Goal: Task Accomplishment & Management: Complete application form

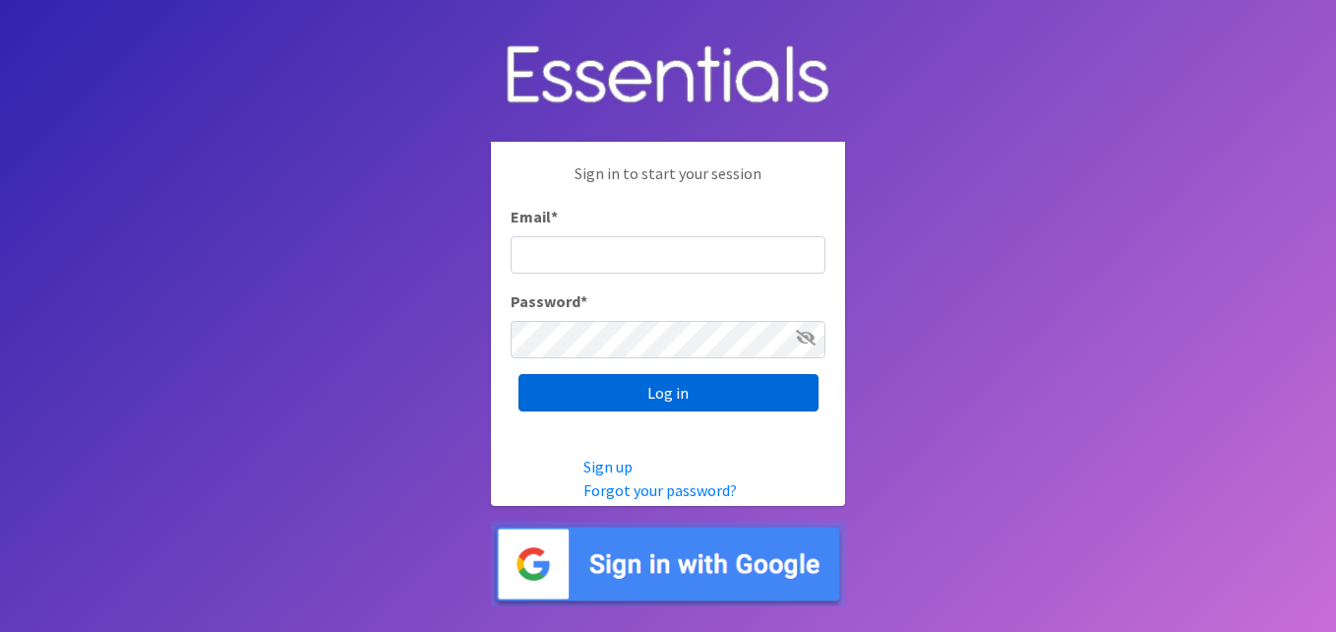
type input "[EMAIL_ADDRESS][DOMAIN_NAME]"
click at [665, 394] on input "Log in" at bounding box center [669, 392] width 300 height 37
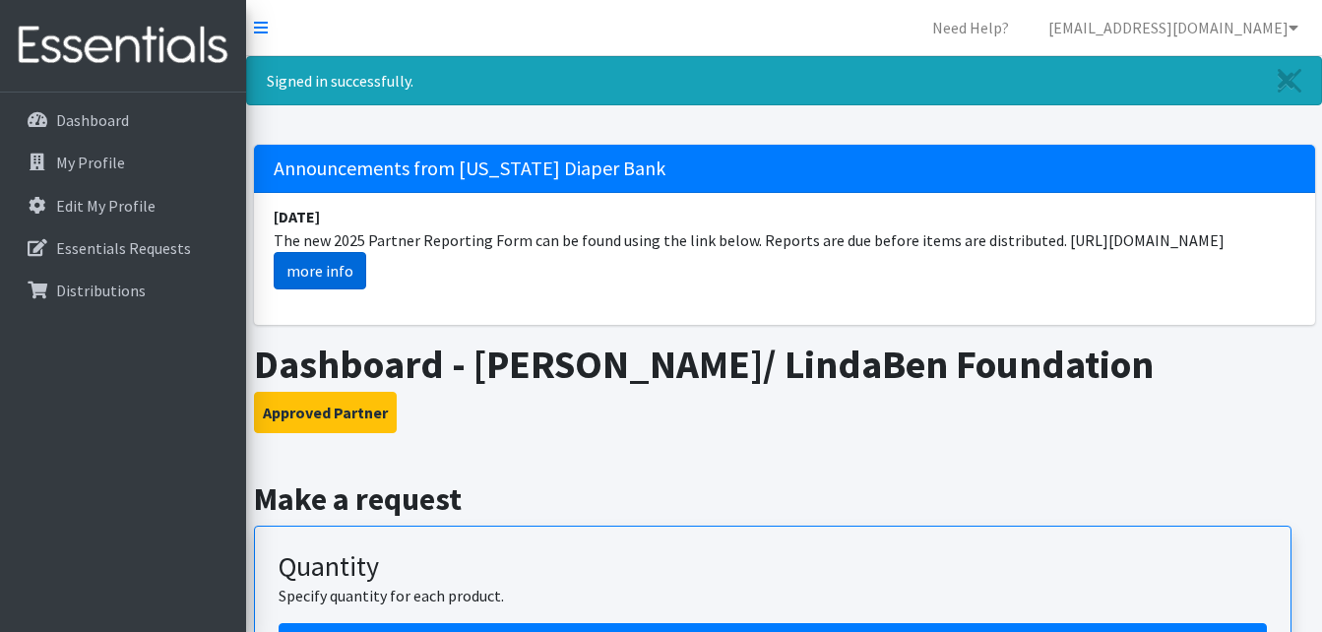
click at [325, 289] on link "more info" at bounding box center [320, 270] width 92 height 37
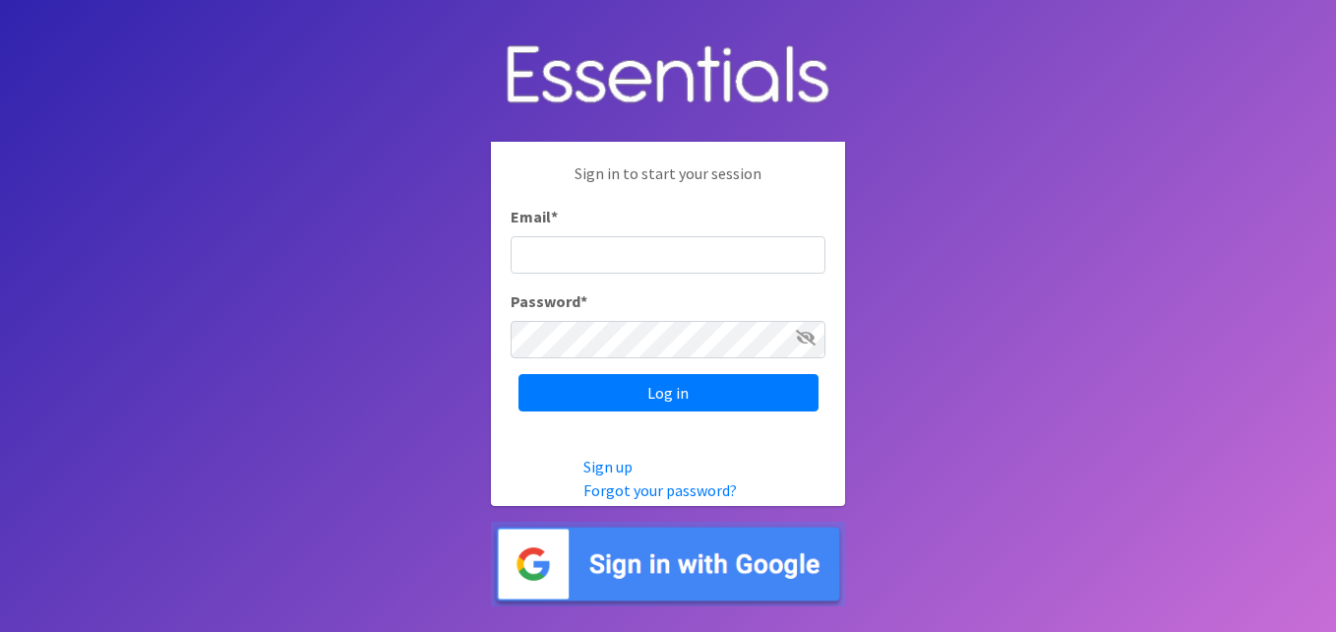
type input "[EMAIL_ADDRESS][DOMAIN_NAME]"
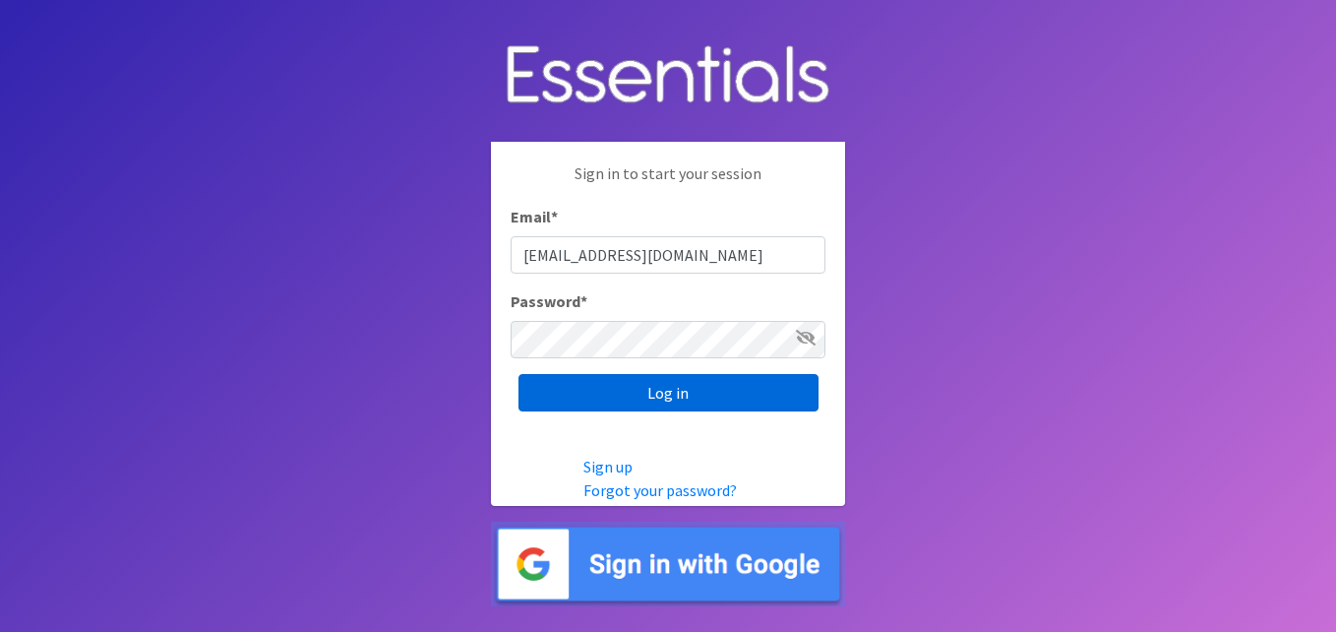
click at [666, 388] on input "Log in" at bounding box center [669, 392] width 300 height 37
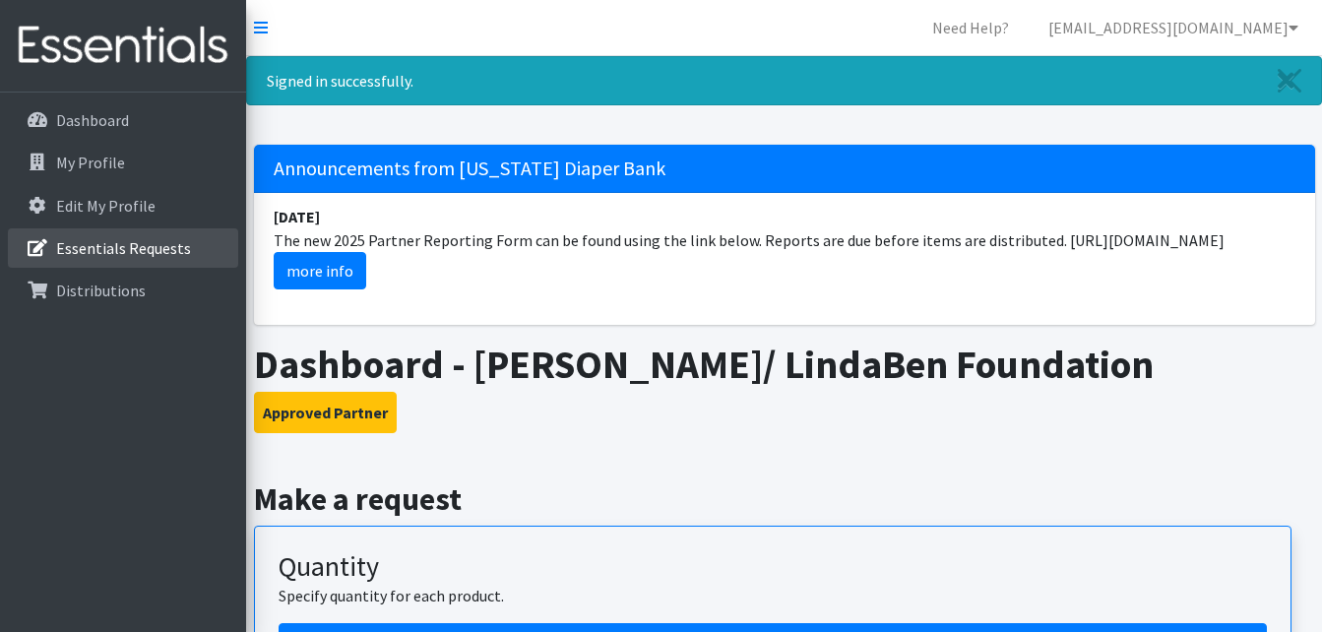
click at [145, 228] on link "Essentials Requests" at bounding box center [123, 247] width 230 height 39
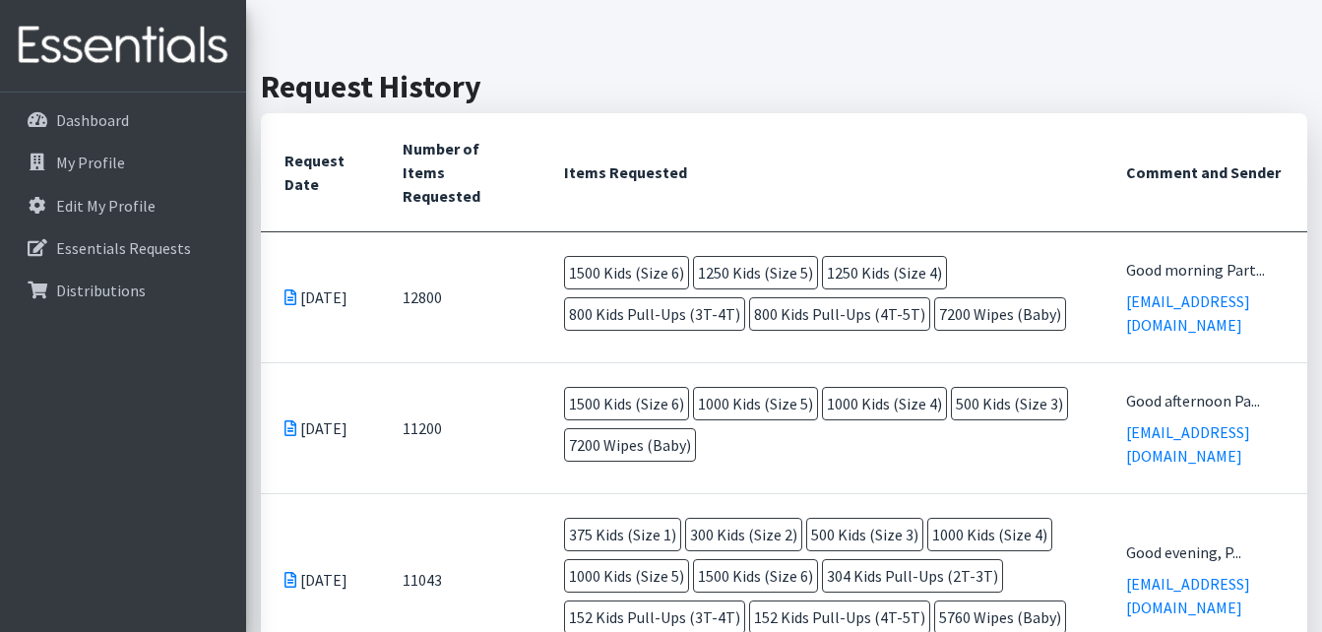
scroll to position [409, 0]
click at [119, 248] on p "Essentials Requests" at bounding box center [123, 248] width 135 height 20
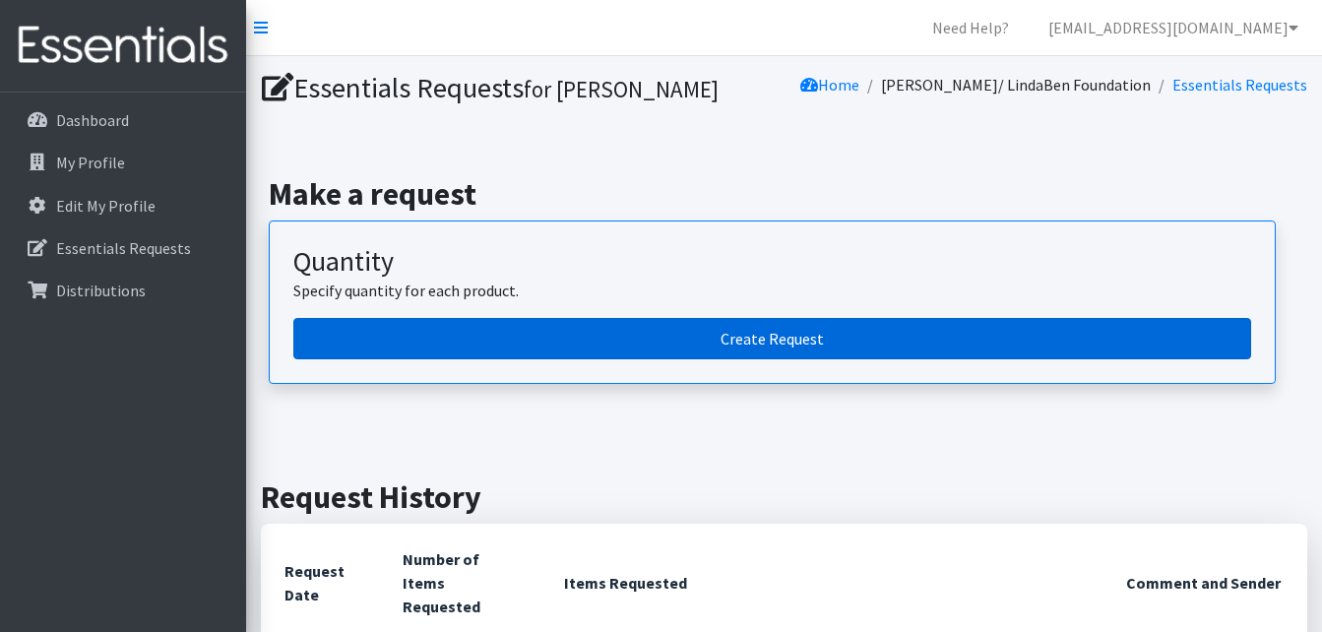
click at [797, 342] on link "Create Request" at bounding box center [771, 338] width 957 height 41
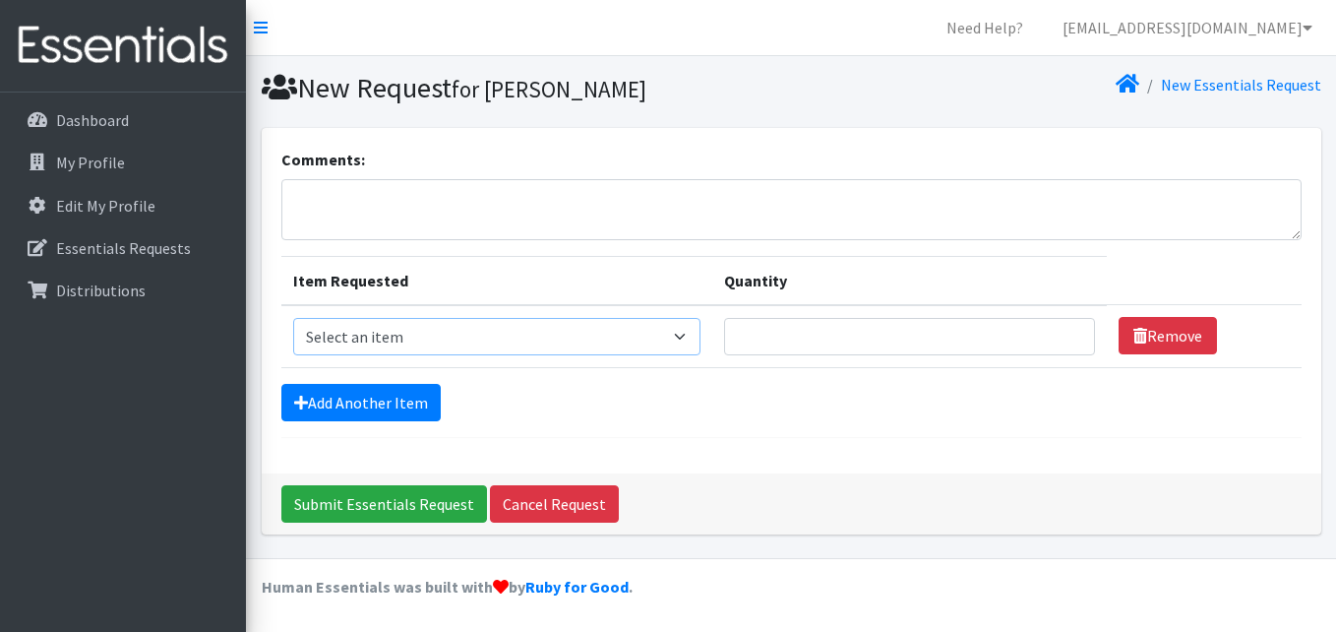
click at [684, 338] on select "Select an item Cloth Inserts (For Cloth Diapers) Kids (Newborn) Kids (Preemie) …" at bounding box center [497, 336] width 408 height 37
select select "5482"
click at [293, 318] on select "Select an item Cloth Inserts (For Cloth Diapers) Kids (Newborn) Kids (Preemie) …" at bounding box center [497, 336] width 408 height 37
click at [786, 340] on input "Quantity" at bounding box center [909, 336] width 370 height 37
type input "600"
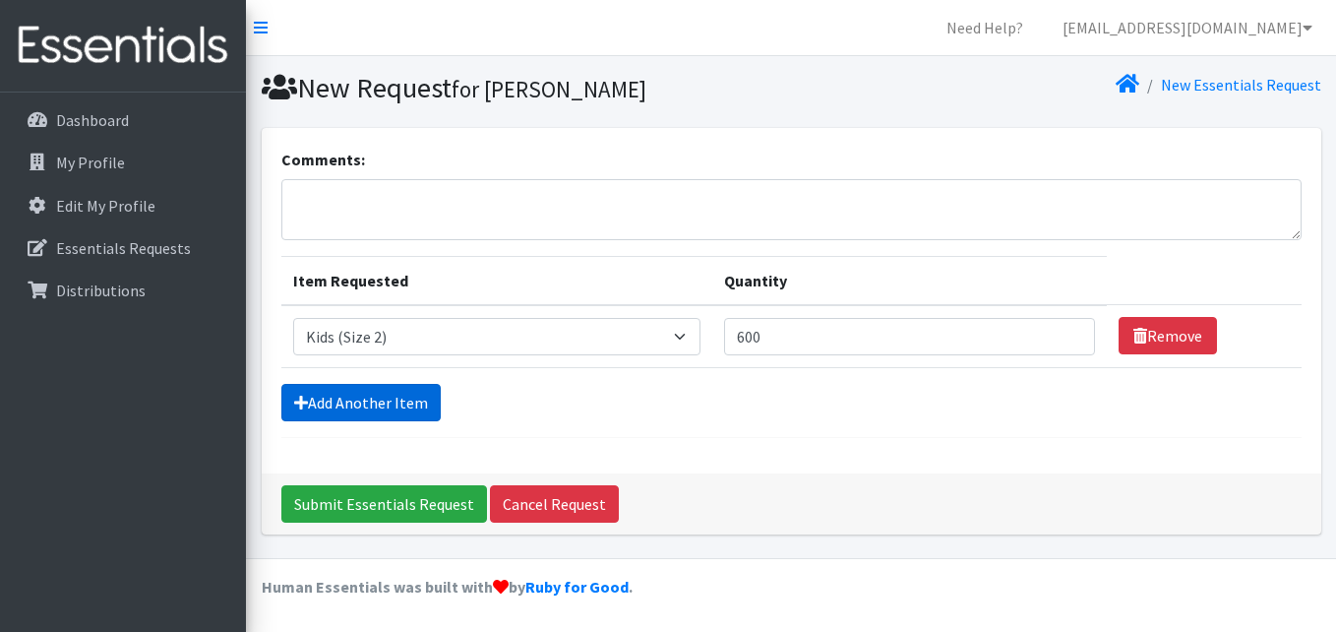
click at [411, 406] on link "Add Another Item" at bounding box center [360, 402] width 159 height 37
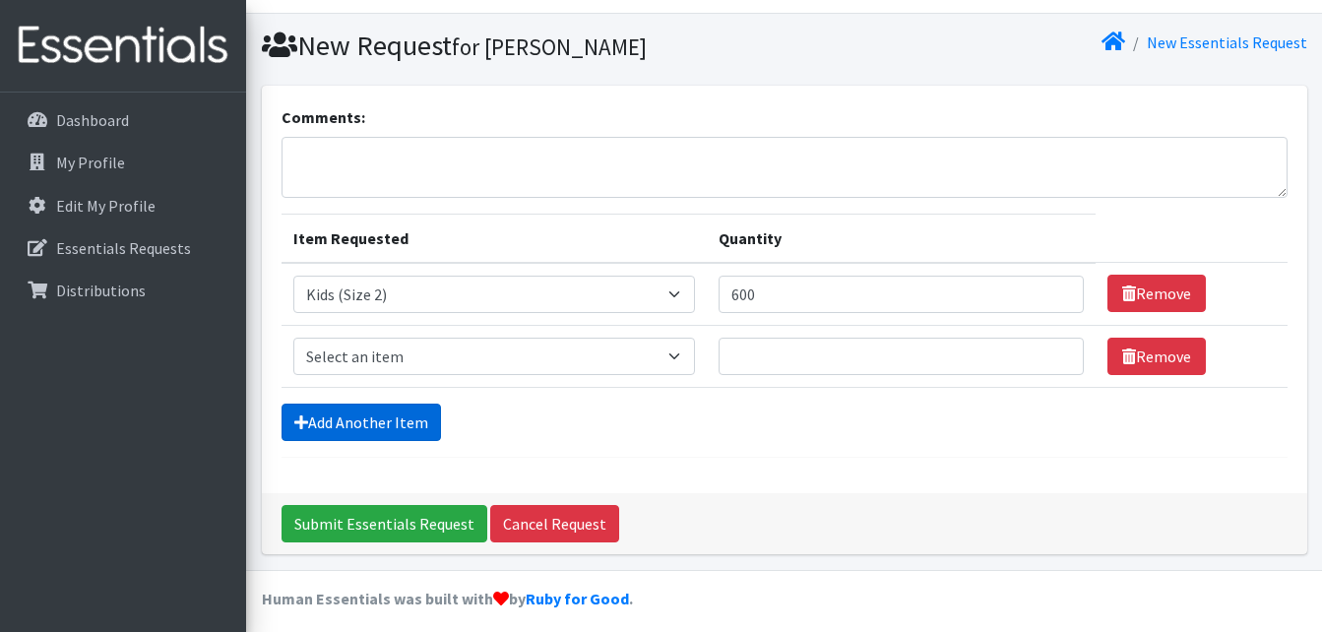
scroll to position [54, 0]
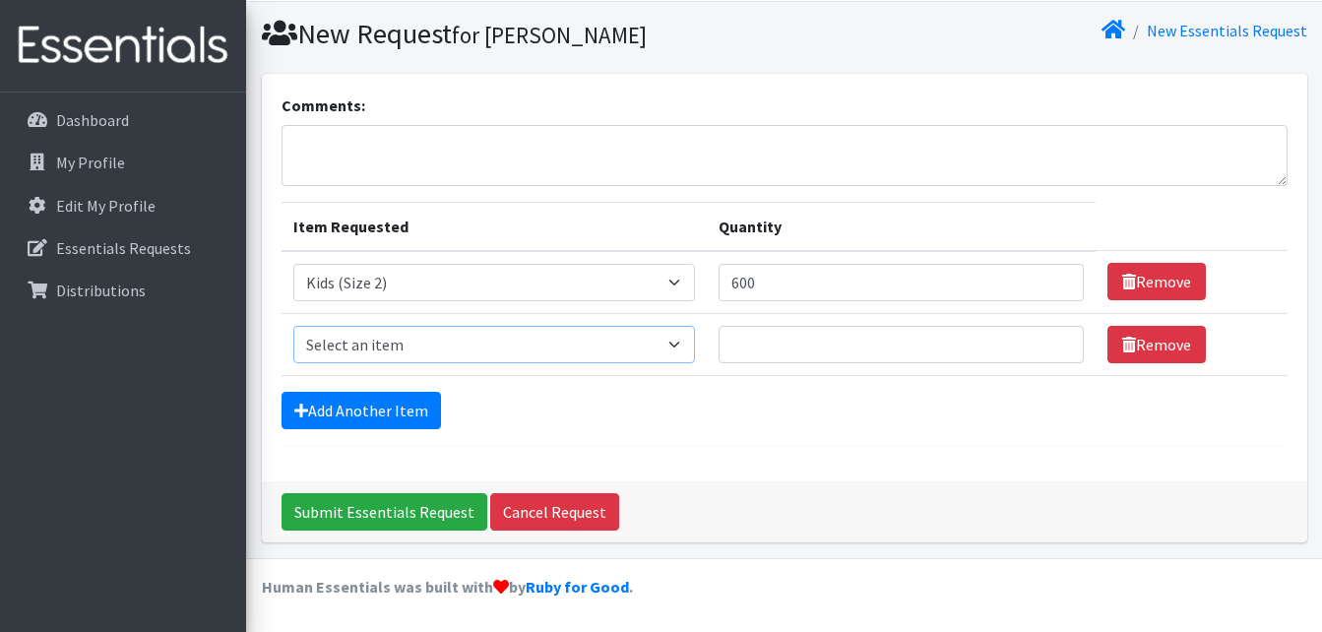
click at [529, 354] on select "Select an item Cloth Inserts (For Cloth Diapers) Kids (Newborn) Kids (Preemie) …" at bounding box center [493, 344] width 401 height 37
select select "5483"
click at [293, 326] on select "Select an item Cloth Inserts (For Cloth Diapers) Kids (Newborn) Kids (Preemie) …" at bounding box center [493, 344] width 401 height 37
click at [801, 344] on input "Quantity" at bounding box center [900, 344] width 365 height 37
type input "600"
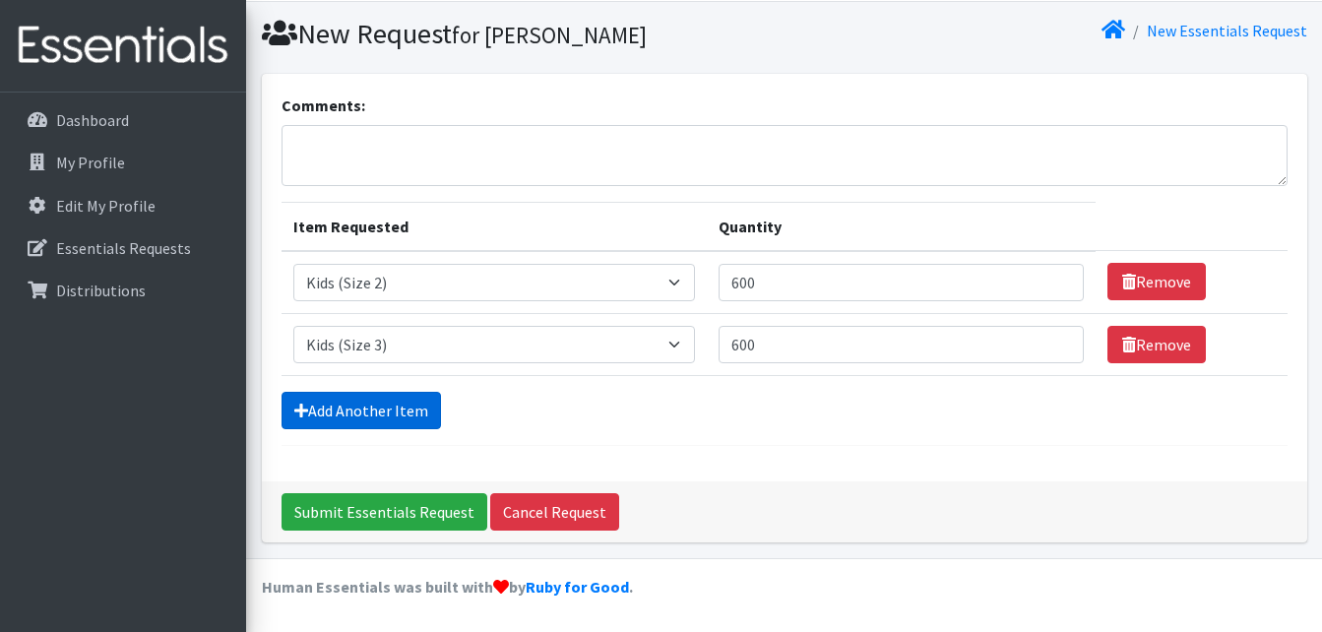
click at [396, 394] on link "Add Another Item" at bounding box center [360, 410] width 159 height 37
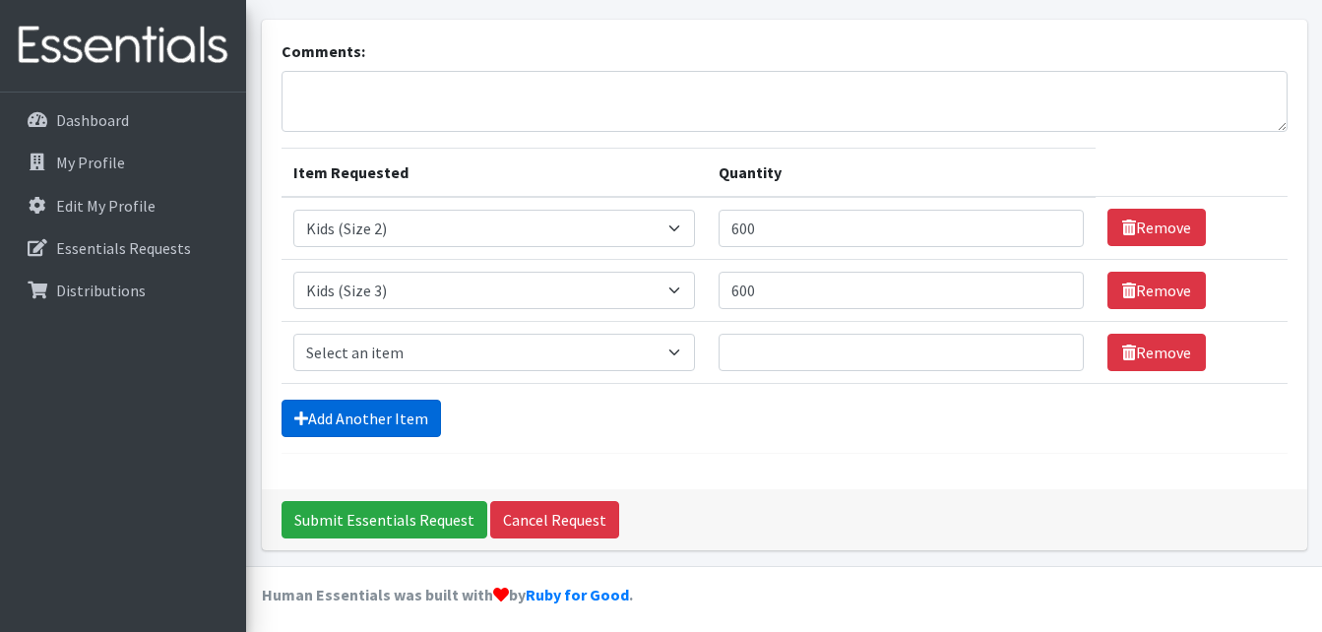
scroll to position [116, 0]
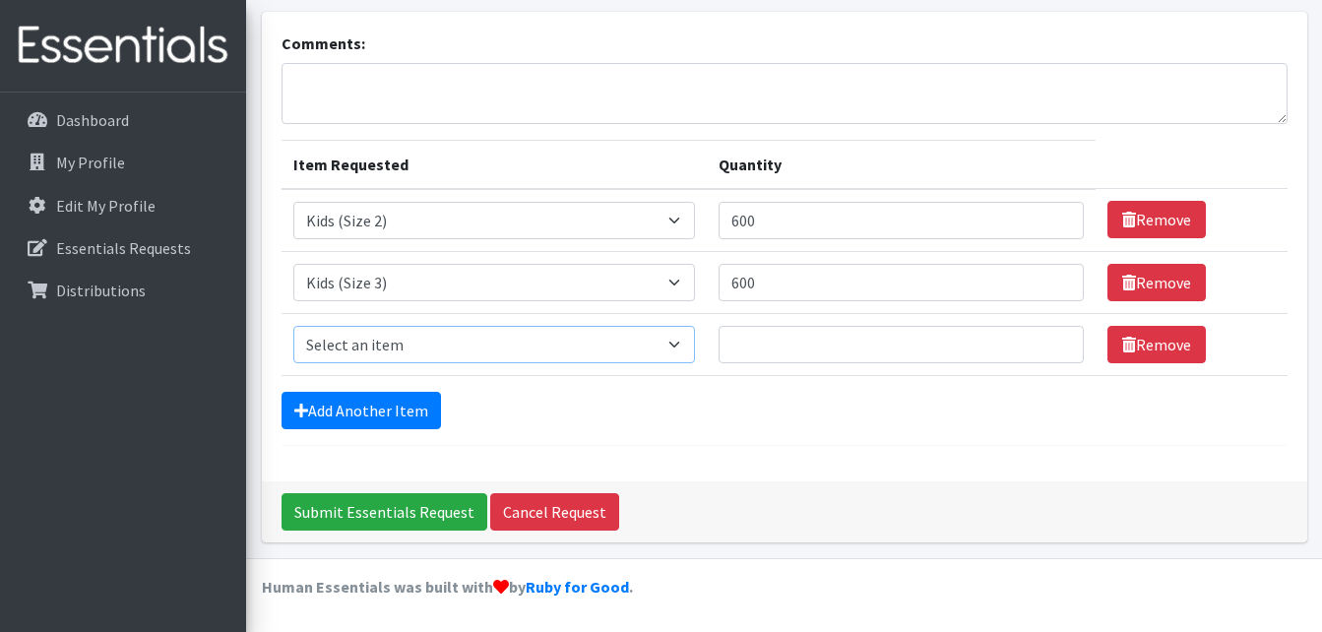
click at [469, 353] on select "Select an item Cloth Inserts (For Cloth Diapers) Kids (Newborn) Kids (Preemie) …" at bounding box center [493, 344] width 401 height 37
select select "5484"
click at [293, 326] on select "Select an item Cloth Inserts (For Cloth Diapers) Kids (Newborn) Kids (Preemie) …" at bounding box center [493, 344] width 401 height 37
click at [780, 350] on input "Quantity" at bounding box center [900, 344] width 365 height 37
type input "600"
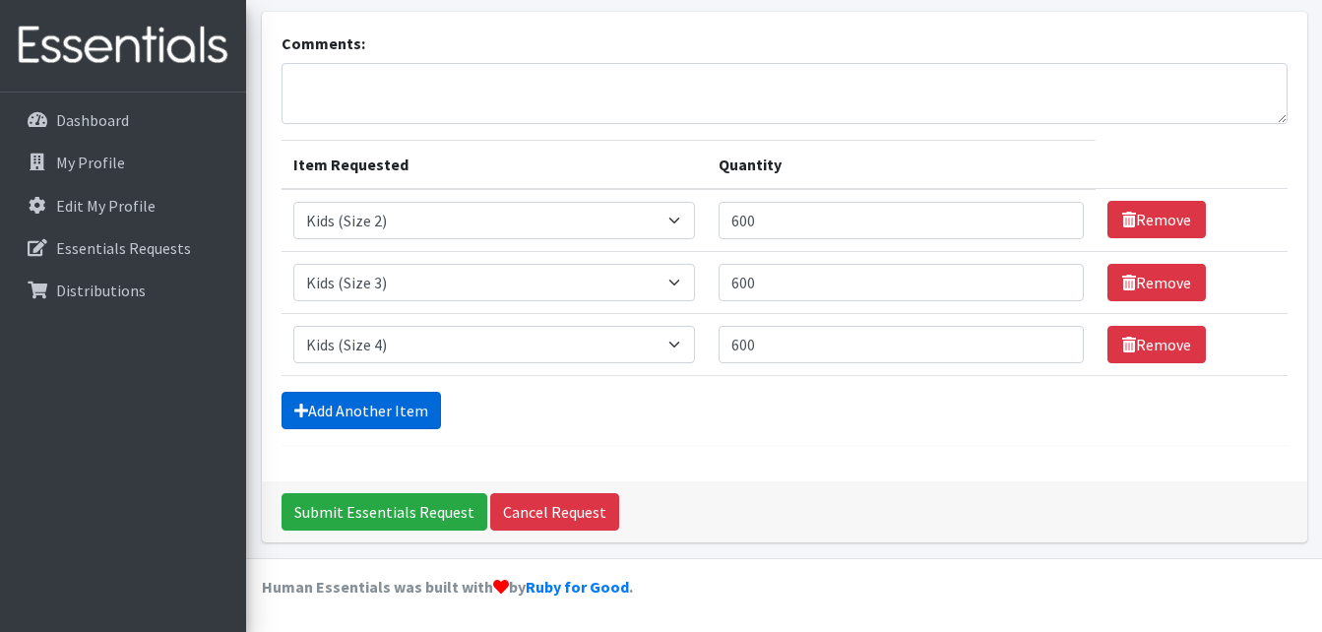
click at [414, 409] on link "Add Another Item" at bounding box center [360, 410] width 159 height 37
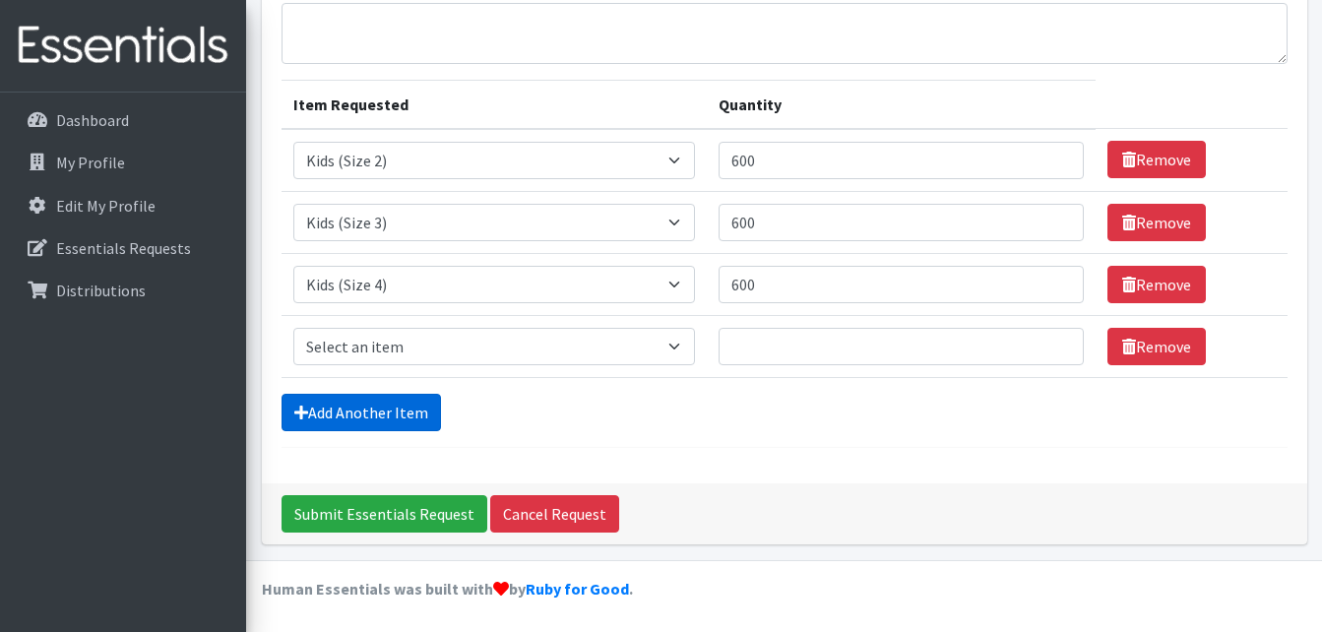
scroll to position [178, 0]
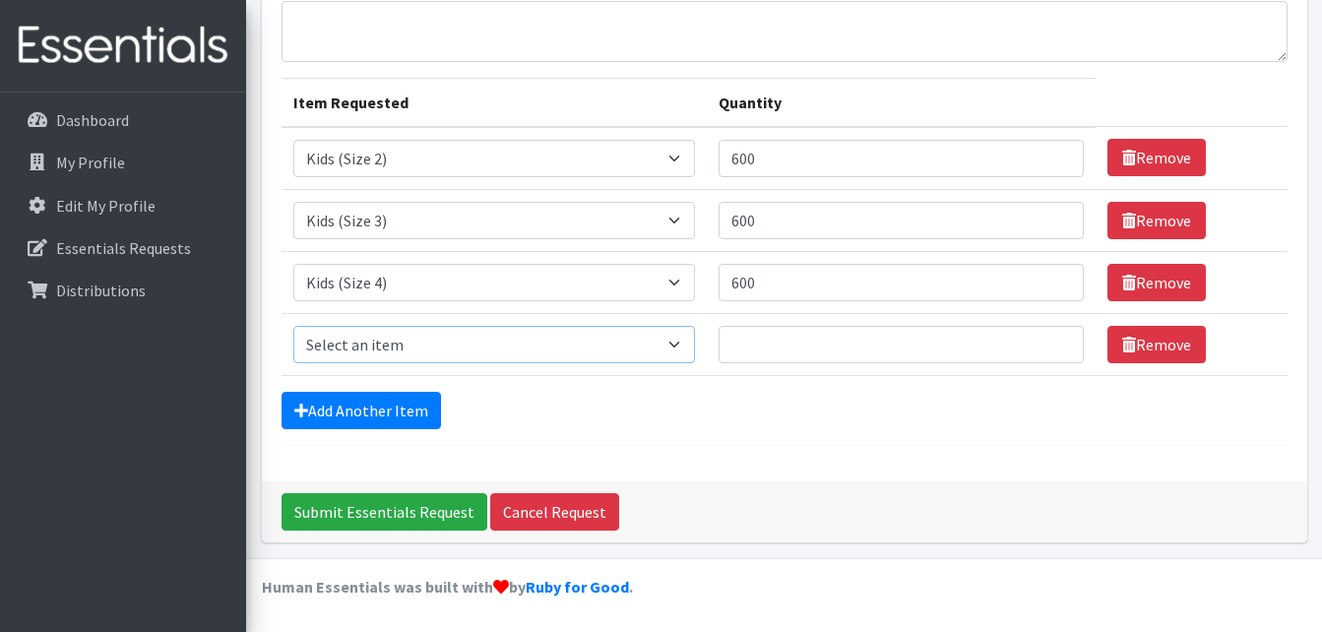
click at [577, 350] on select "Select an item Cloth Inserts (For Cloth Diapers) Kids (Newborn) Kids (Preemie) …" at bounding box center [493, 344] width 401 height 37
select select "5485"
click at [293, 326] on select "Select an item Cloth Inserts (For Cloth Diapers) Kids (Newborn) Kids (Preemie) …" at bounding box center [493, 344] width 401 height 37
click at [782, 352] on input "Quantity" at bounding box center [900, 344] width 365 height 37
type input "1000"
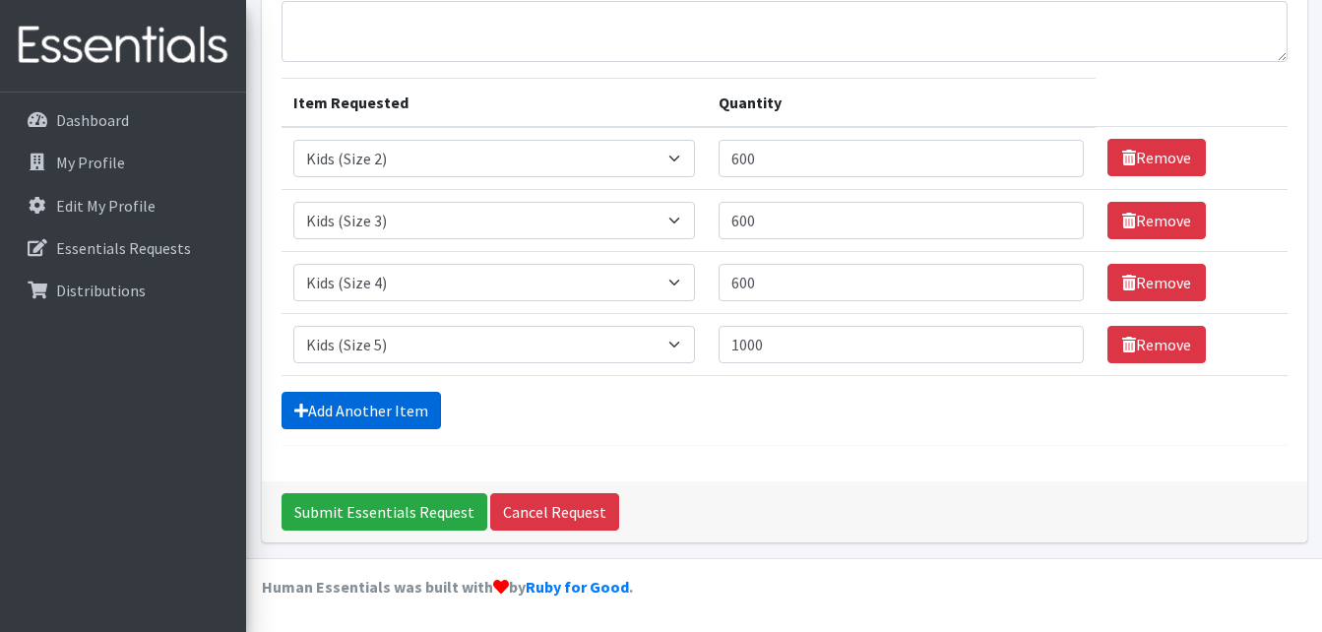
click at [414, 409] on link "Add Another Item" at bounding box center [360, 410] width 159 height 37
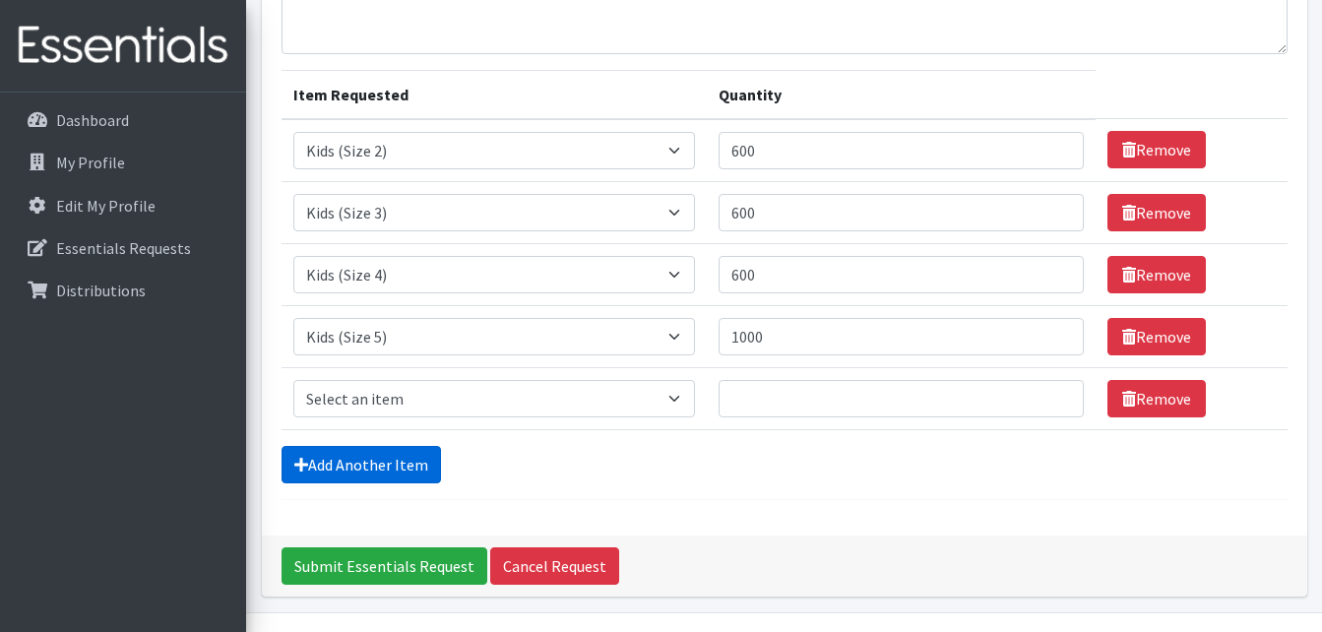
scroll to position [240, 0]
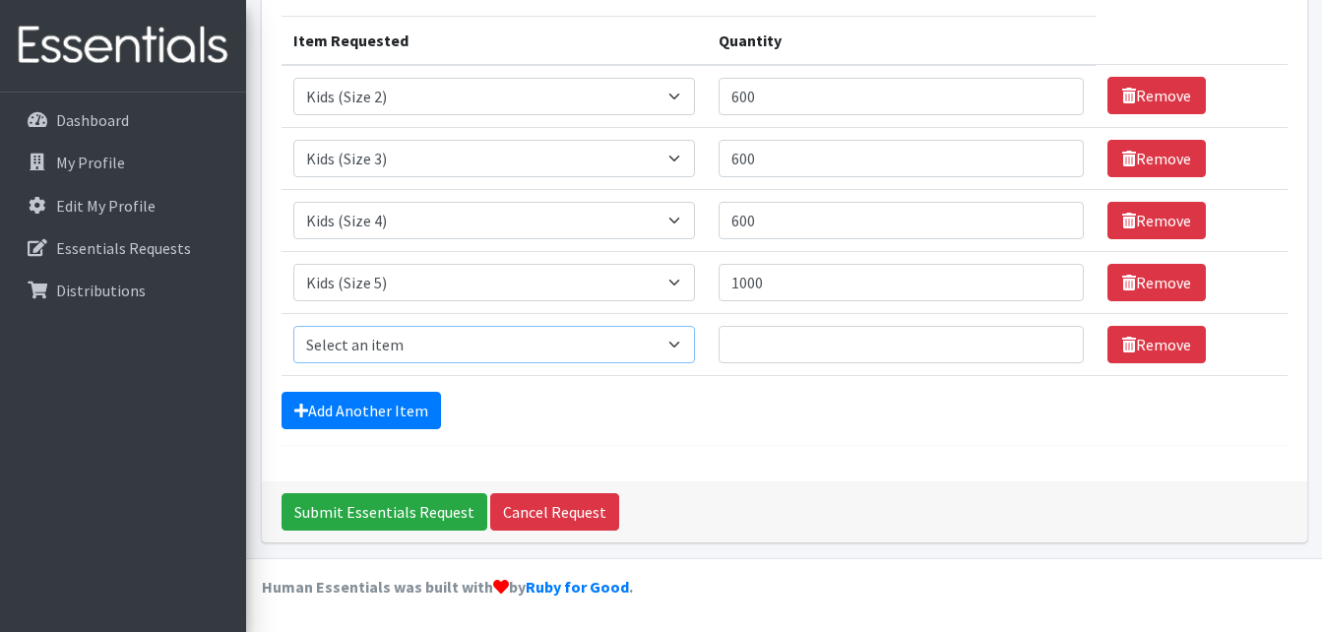
click at [471, 354] on select "Select an item Cloth Inserts (For Cloth Diapers) Kids (Newborn) Kids (Preemie) …" at bounding box center [493, 344] width 401 height 37
select select "5486"
click at [293, 326] on select "Select an item Cloth Inserts (For Cloth Diapers) Kids (Newborn) Kids (Preemie) …" at bounding box center [493, 344] width 401 height 37
click at [762, 349] on input "Quantity" at bounding box center [900, 344] width 365 height 37
type input "1200"
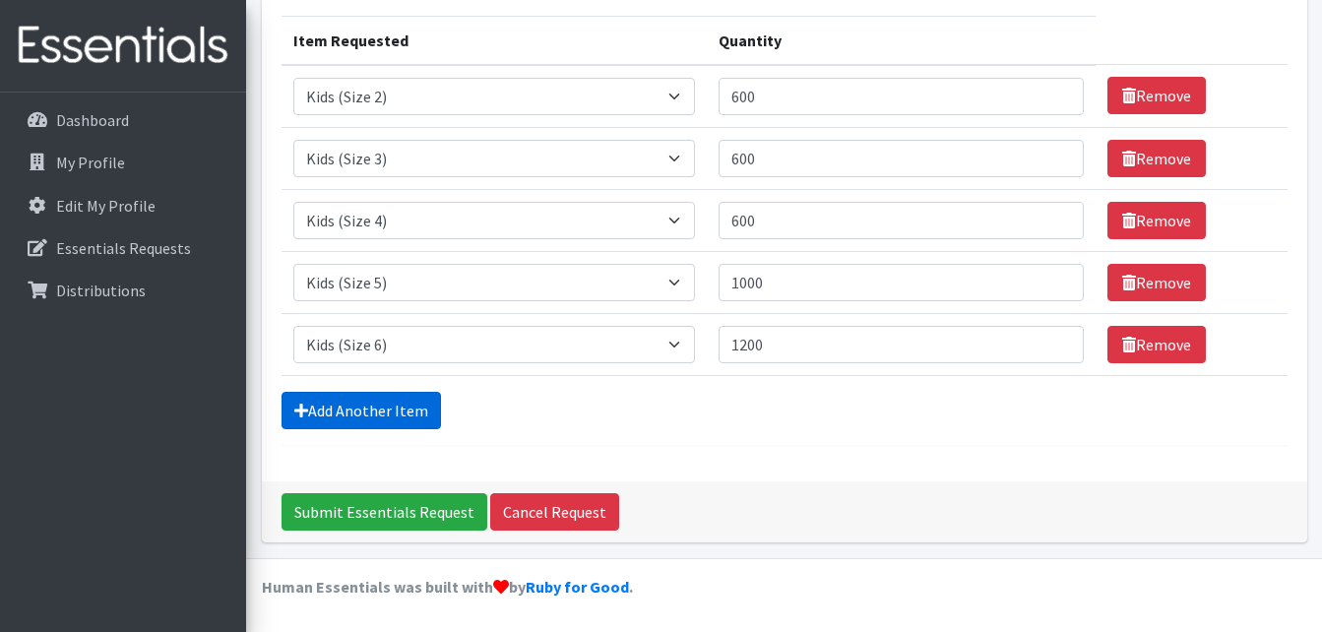
click at [415, 405] on link "Add Another Item" at bounding box center [360, 410] width 159 height 37
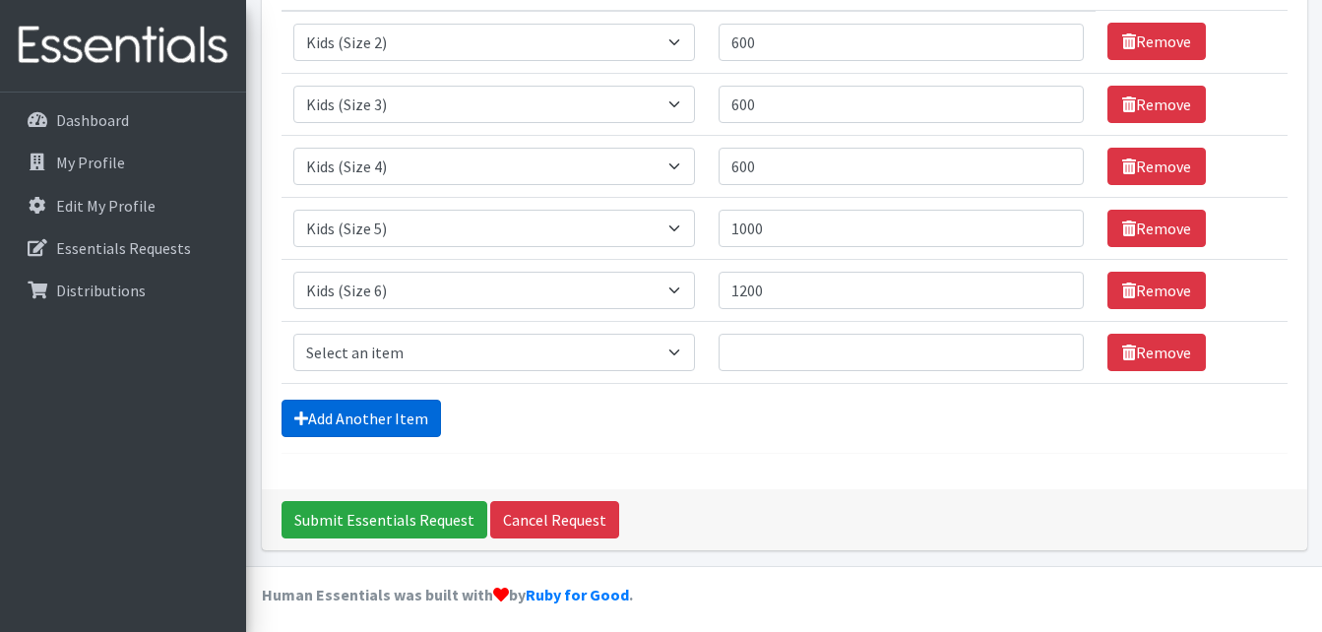
scroll to position [302, 0]
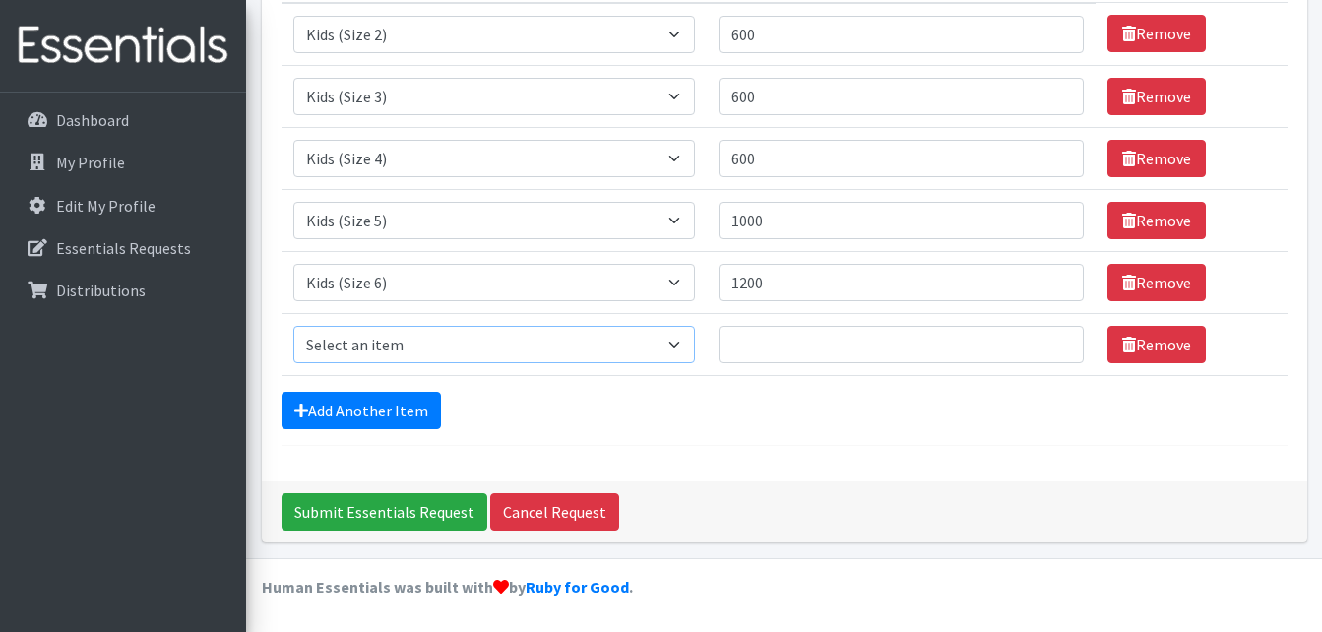
click at [453, 361] on select "Select an item Cloth Inserts (For Cloth Diapers) Kids (Newborn) Kids (Preemie) …" at bounding box center [493, 344] width 401 height 37
select select "5488"
click at [293, 326] on select "Select an item Cloth Inserts (For Cloth Diapers) Kids (Newborn) Kids (Preemie) …" at bounding box center [493, 344] width 401 height 37
click at [761, 349] on input "Quantity" at bounding box center [900, 344] width 365 height 37
type input "800"
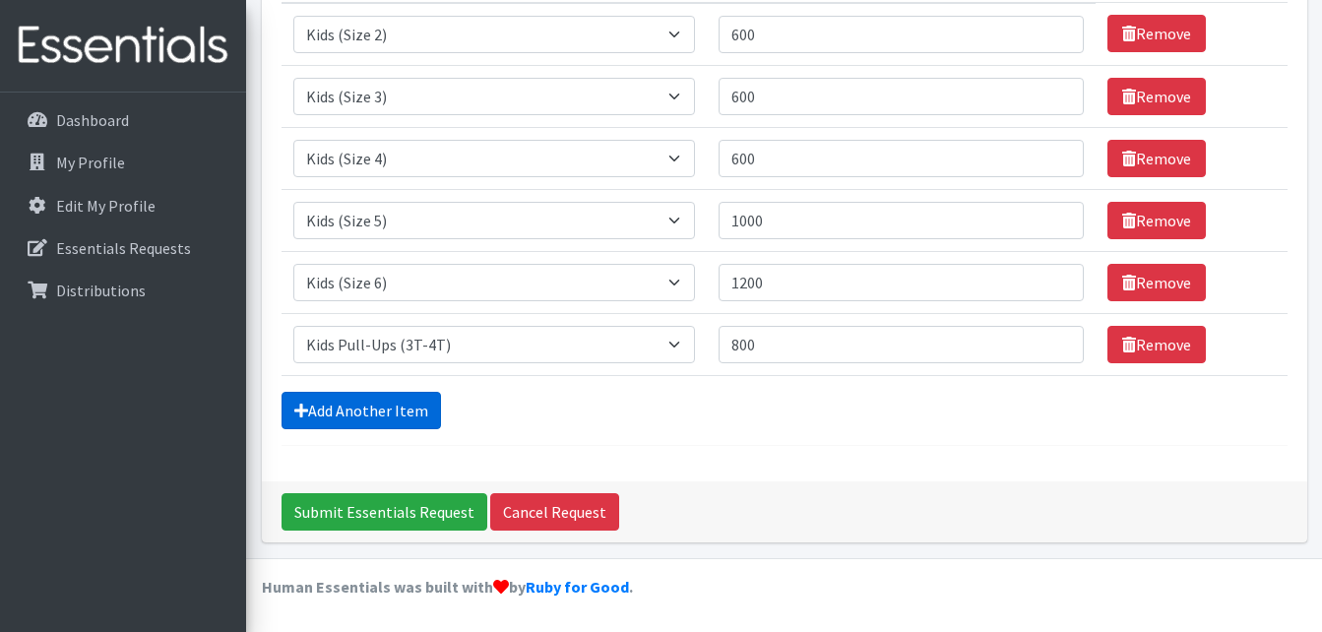
click at [407, 405] on link "Add Another Item" at bounding box center [360, 410] width 159 height 37
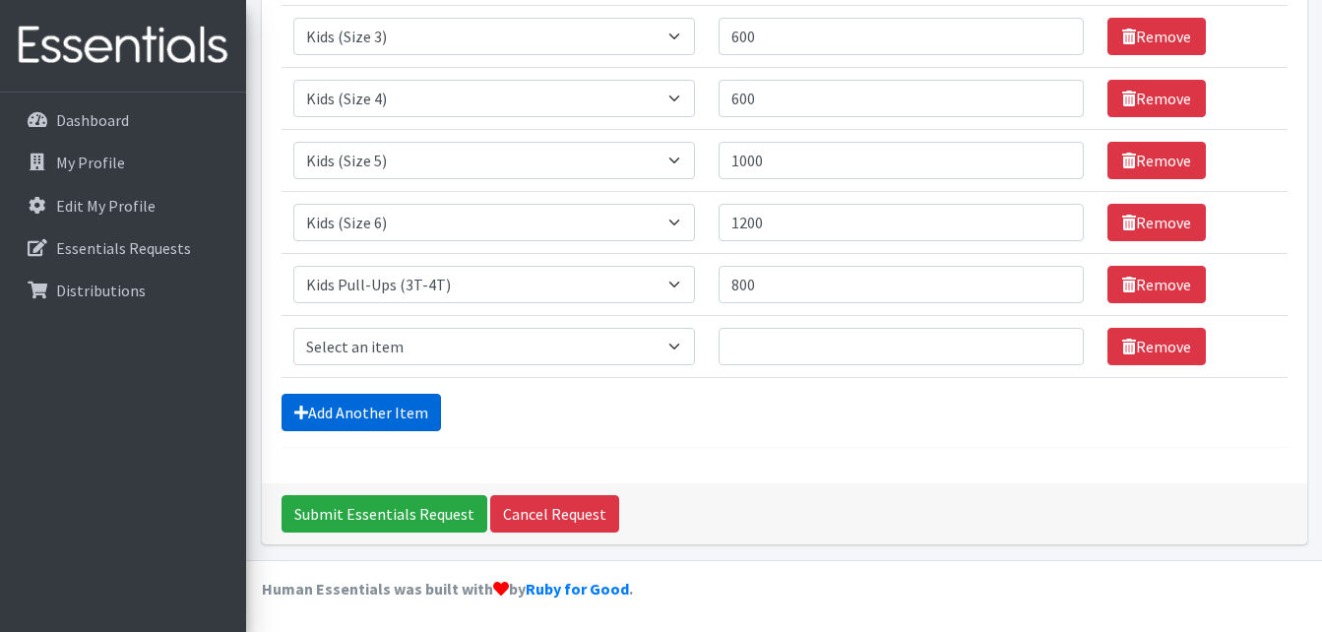
scroll to position [364, 0]
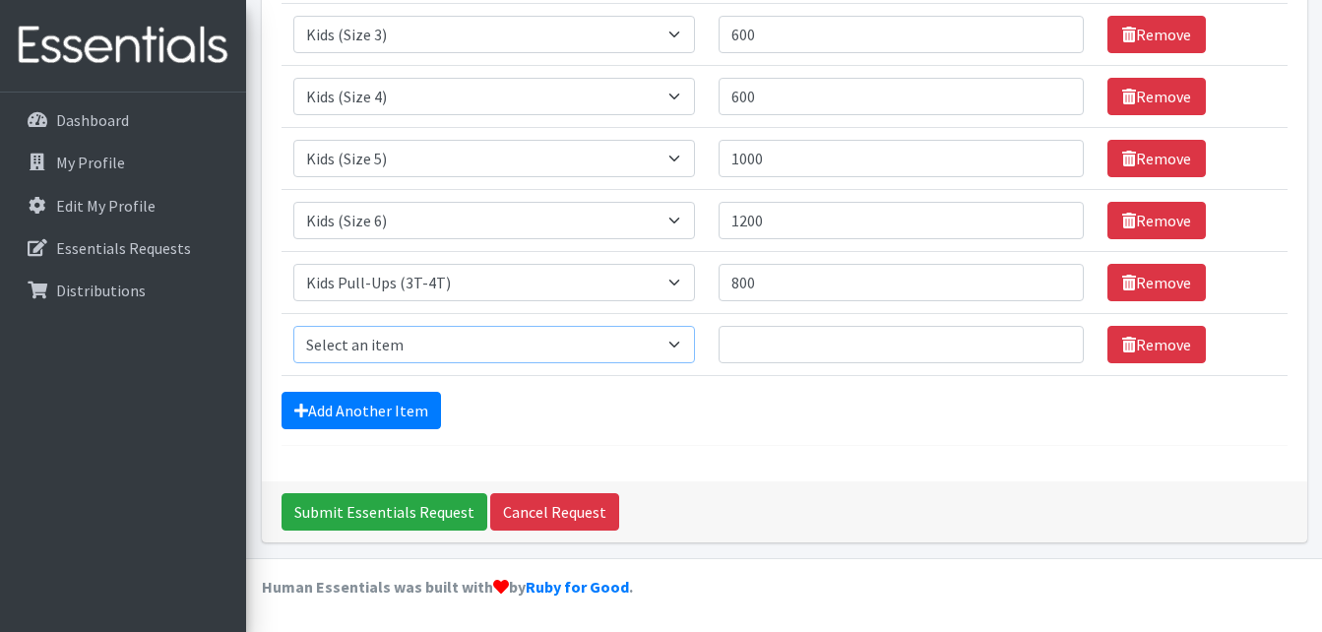
click at [486, 355] on select "Select an item Cloth Inserts (For Cloth Diapers) Kids (Newborn) Kids (Preemie) …" at bounding box center [493, 344] width 401 height 37
select select "5489"
click at [293, 326] on select "Select an item Cloth Inserts (For Cloth Diapers) Kids (Newborn) Kids (Preemie) …" at bounding box center [493, 344] width 401 height 37
click at [771, 345] on input "Quantity" at bounding box center [900, 344] width 365 height 37
type input "800"
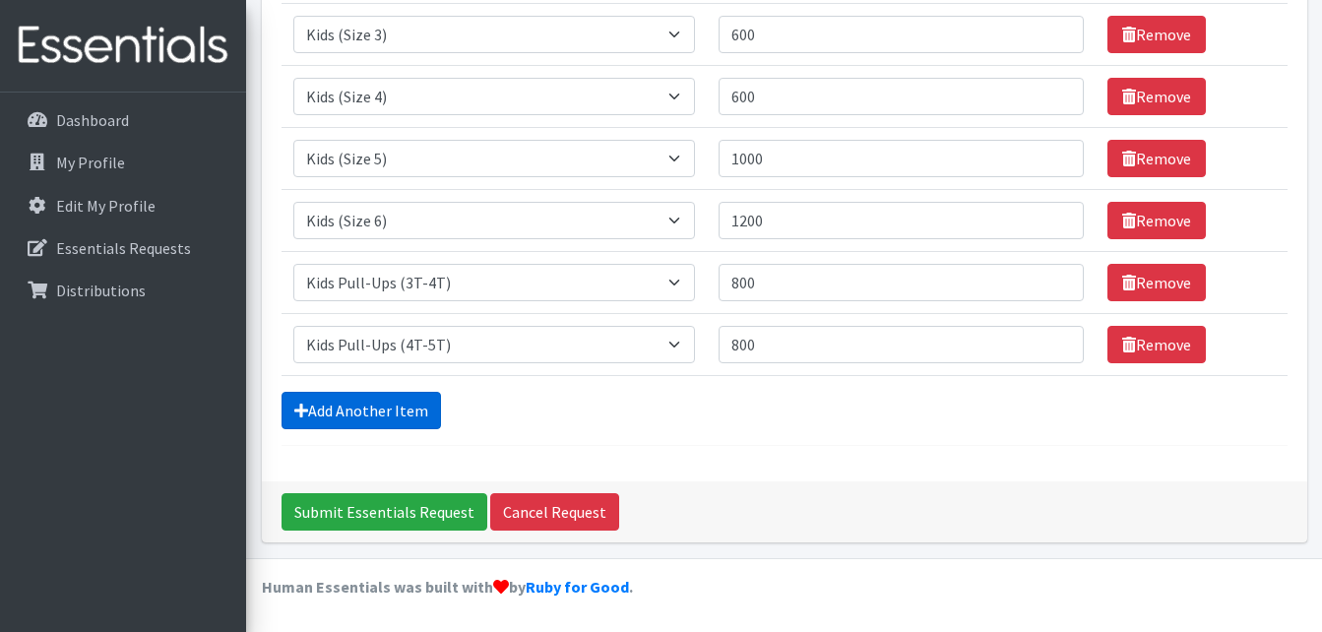
click at [413, 415] on link "Add Another Item" at bounding box center [360, 410] width 159 height 37
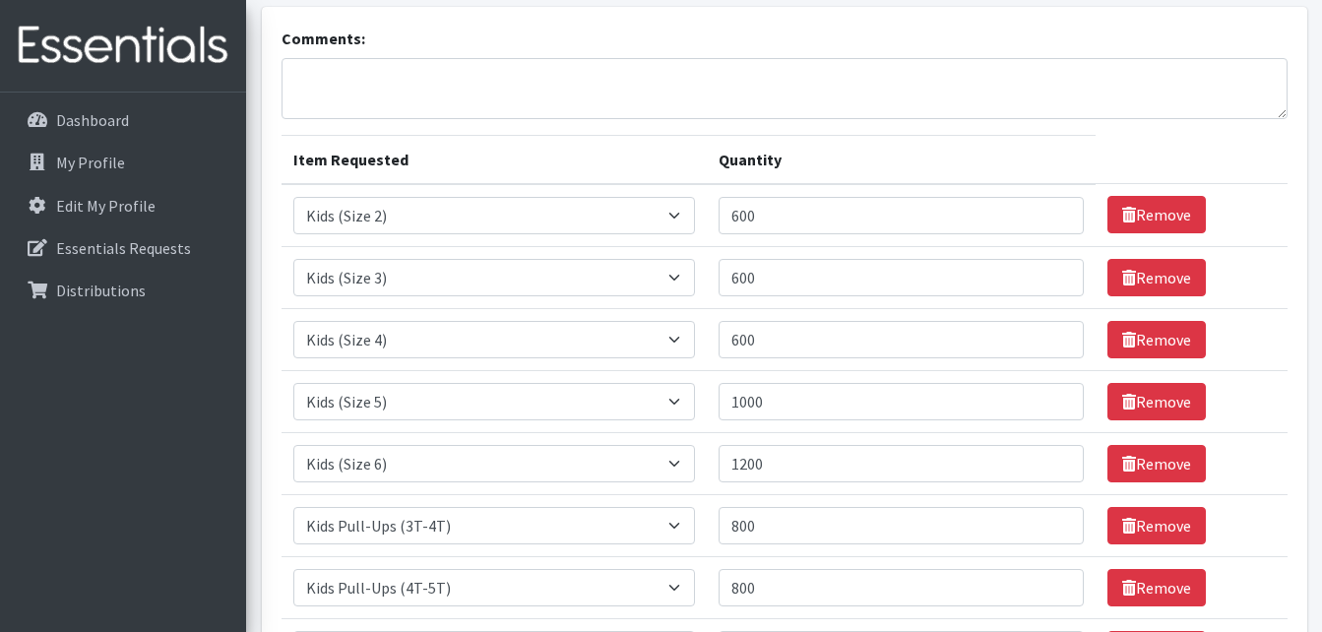
scroll to position [124, 0]
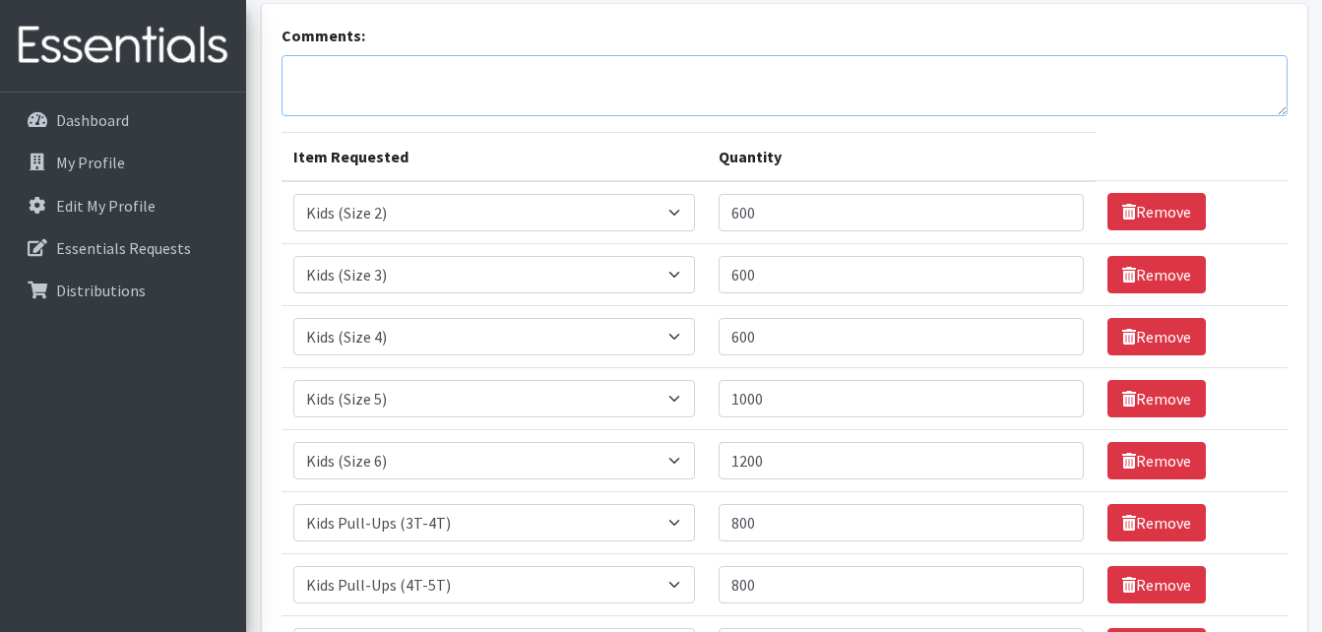
click at [496, 82] on textarea "Comments:" at bounding box center [784, 85] width 1006 height 61
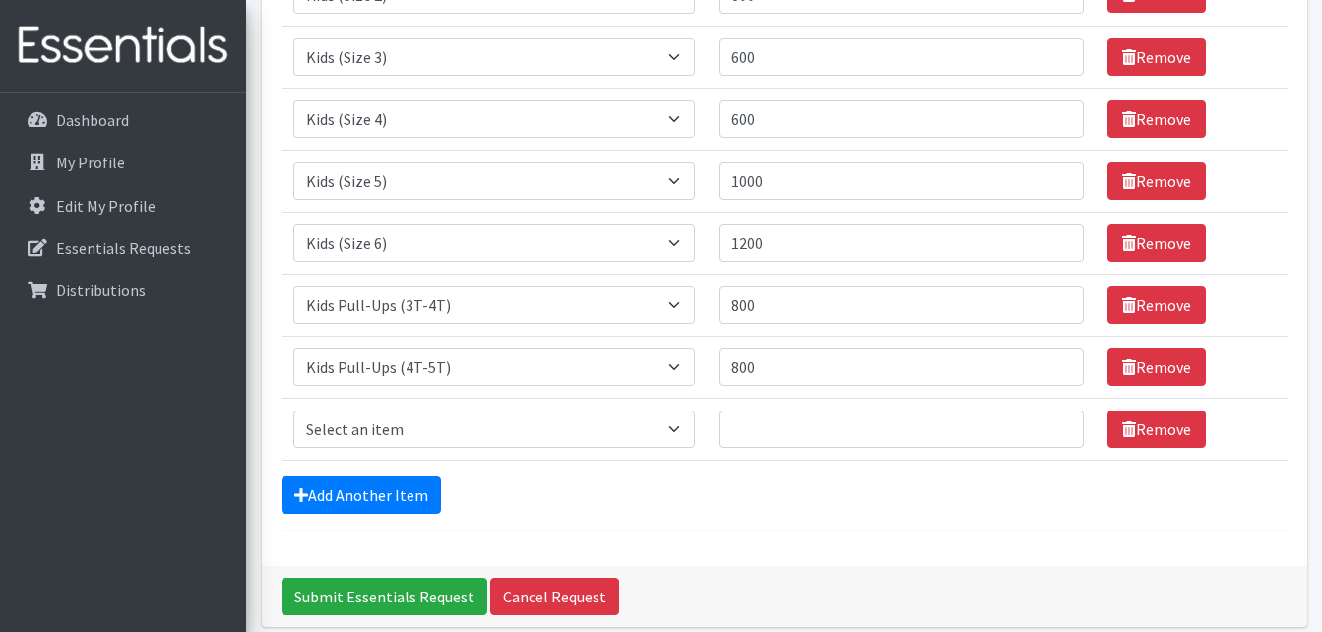
scroll to position [343, 0]
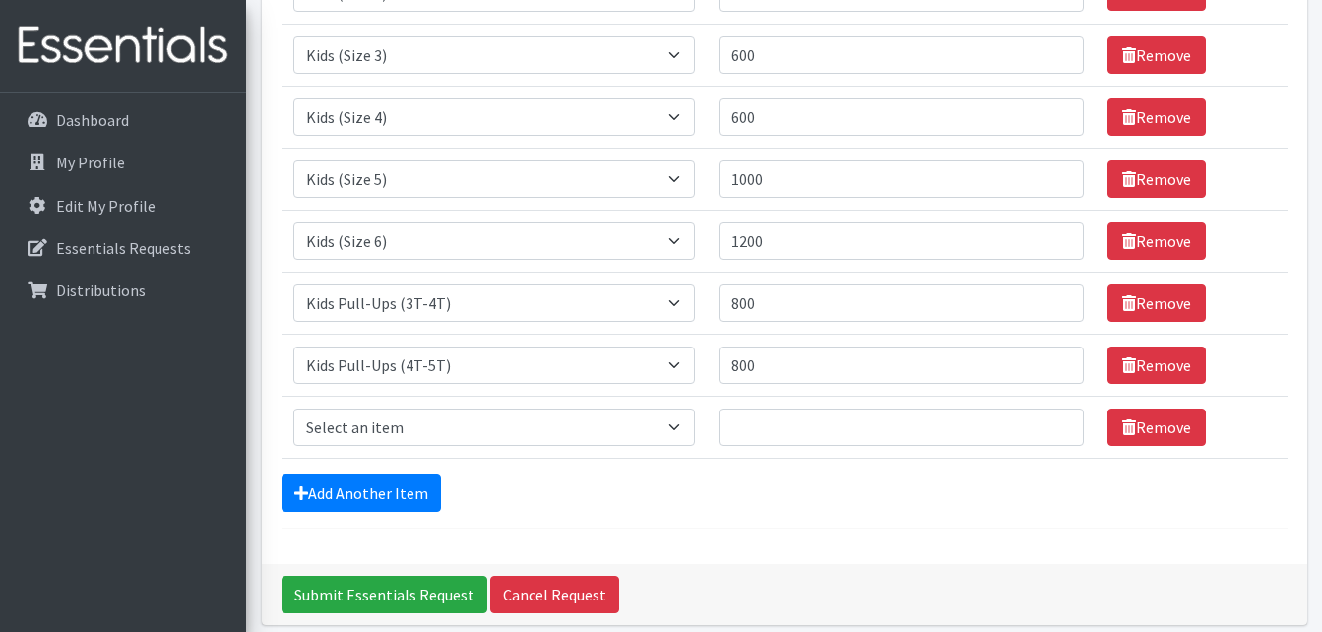
type textarea "Please include 1200 size 7."
click at [676, 436] on select "Select an item Cloth Inserts (For Cloth Diapers) Kids (Newborn) Kids (Preemie) …" at bounding box center [493, 426] width 401 height 37
select select "5491"
click at [293, 408] on select "Select an item Cloth Inserts (For Cloth Diapers) Kids (Newborn) Kids (Preemie) …" at bounding box center [493, 426] width 401 height 37
click at [767, 443] on input "Quantity" at bounding box center [900, 426] width 365 height 37
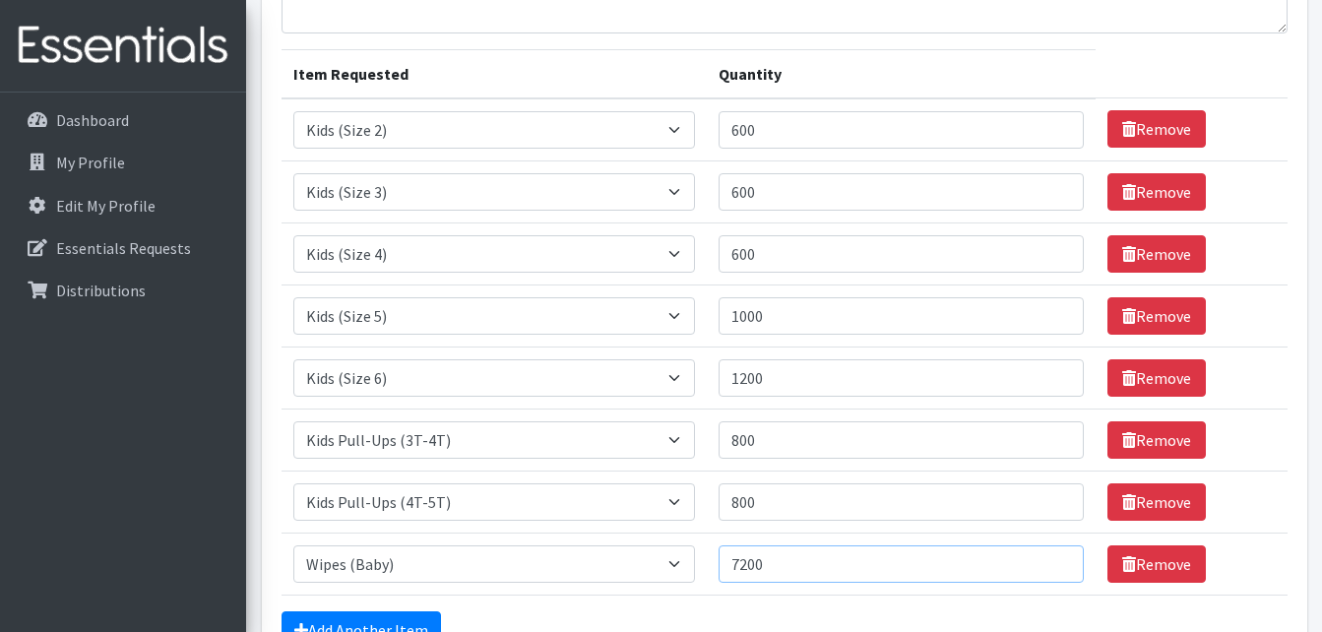
scroll to position [208, 0]
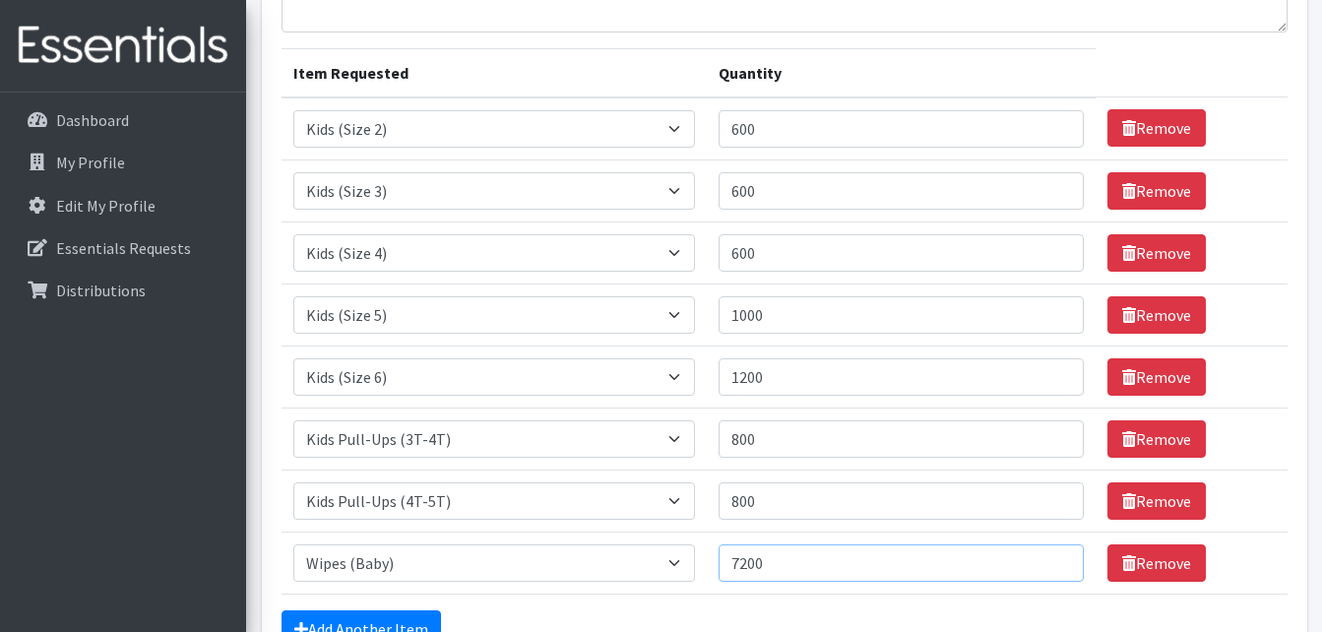
type input "7200"
click at [485, 139] on select "Select an item Cloth Inserts (For Cloth Diapers) Kids (Newborn) Kids (Preemie) …" at bounding box center [493, 128] width 401 height 37
click at [191, 372] on div "Dashboard My Profile Edit My Profile Essentials Requests Distributions" at bounding box center [123, 380] width 246 height 576
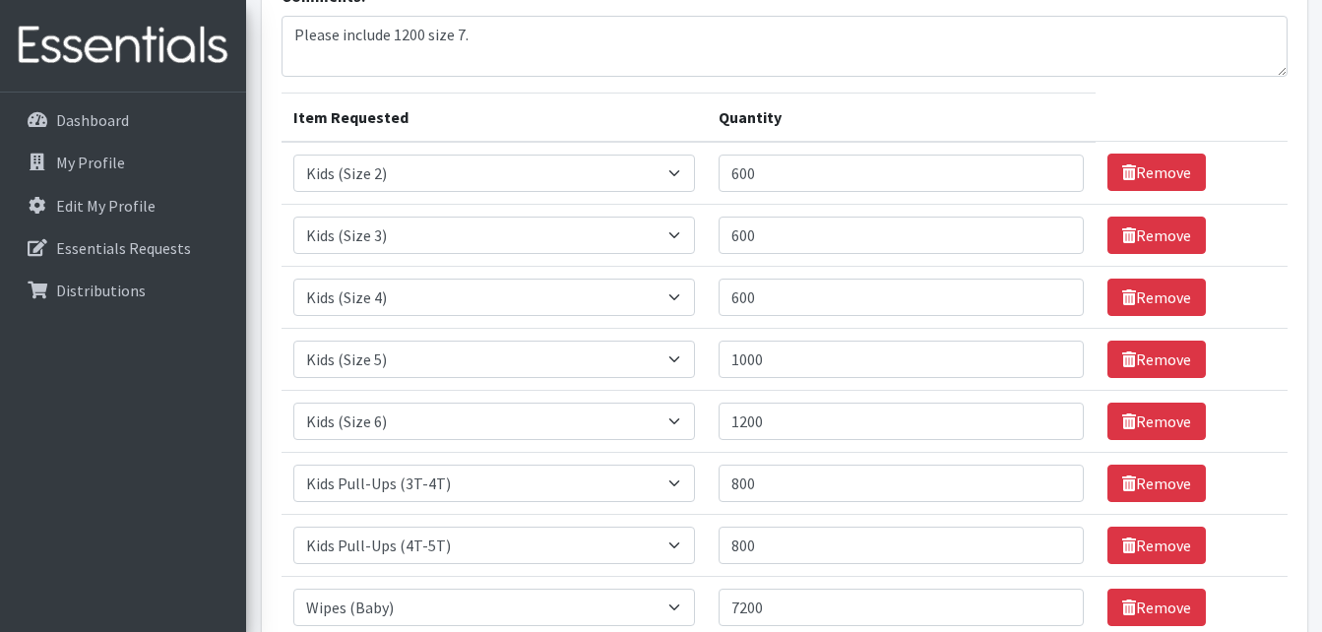
scroll to position [212, 0]
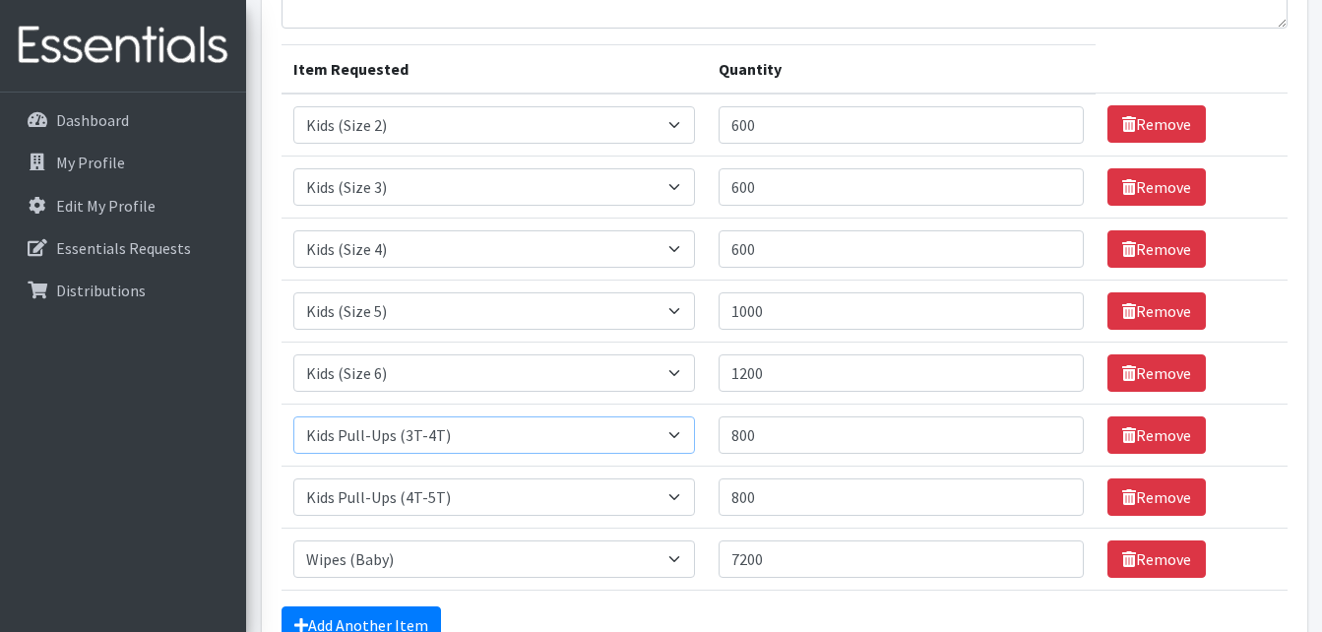
click at [363, 433] on select "Select an item Cloth Inserts (For Cloth Diapers) Kids (Newborn) Kids (Preemie) …" at bounding box center [493, 434] width 401 height 37
click at [168, 525] on div "Dashboard My Profile Edit My Profile Essentials Requests Distributions" at bounding box center [123, 380] width 246 height 576
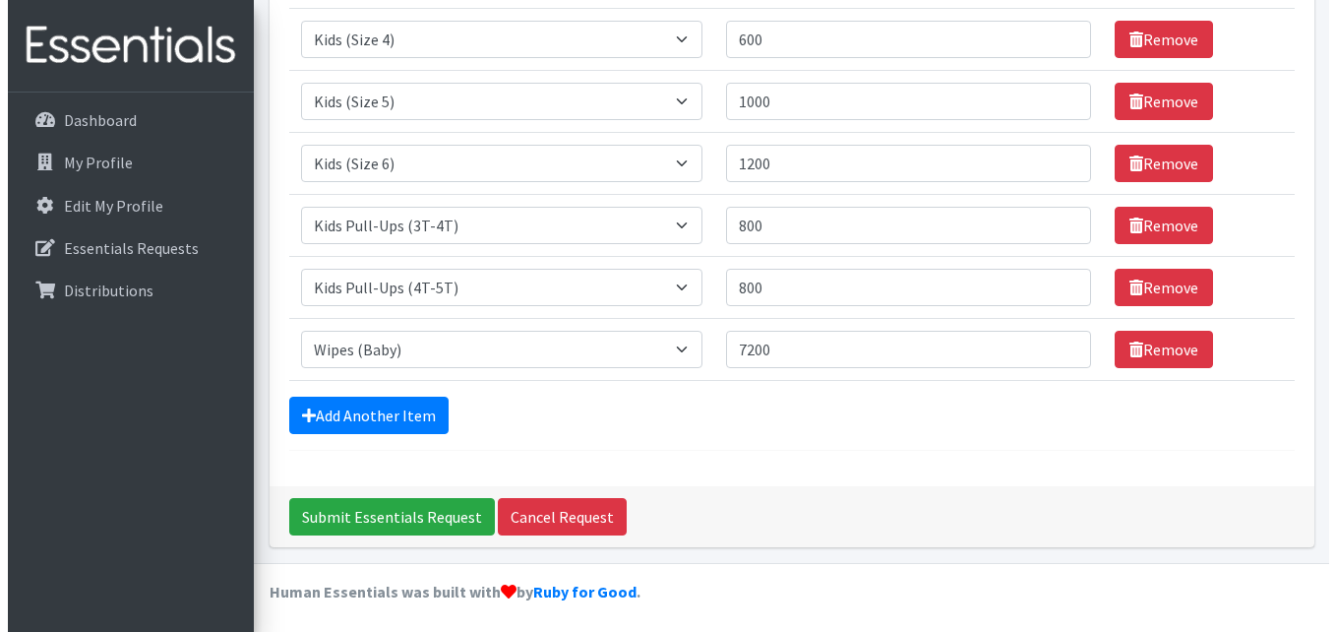
scroll to position [426, 0]
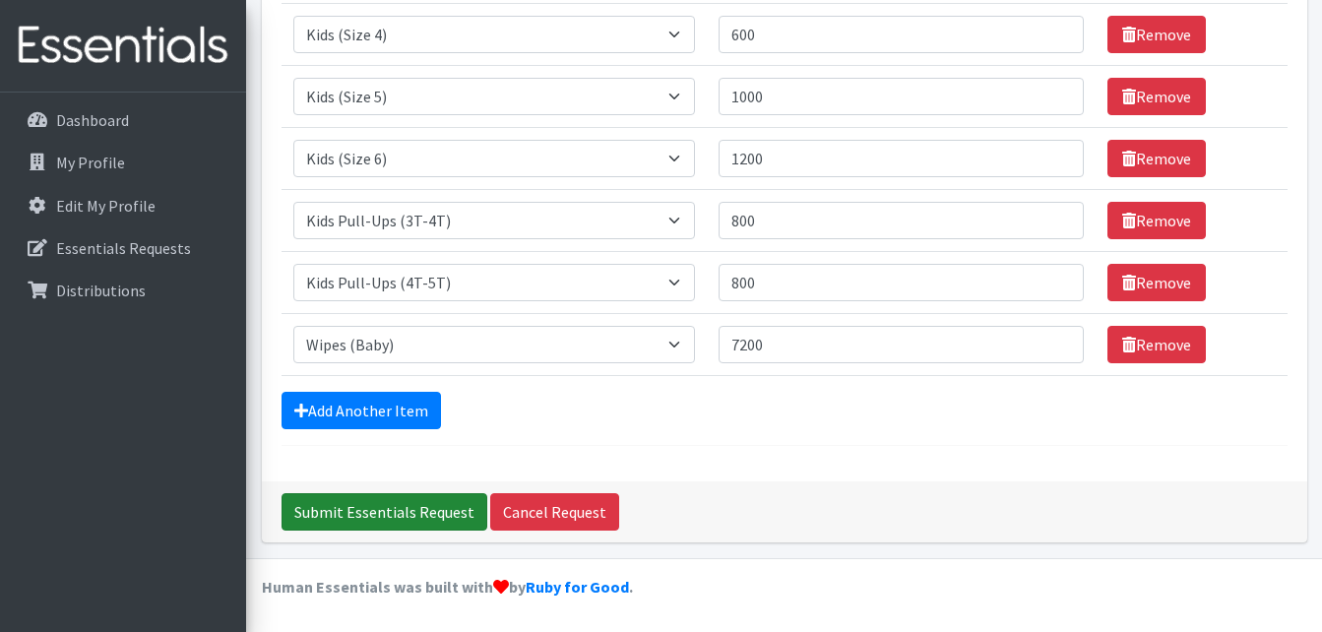
click at [418, 525] on input "Submit Essentials Request" at bounding box center [384, 511] width 206 height 37
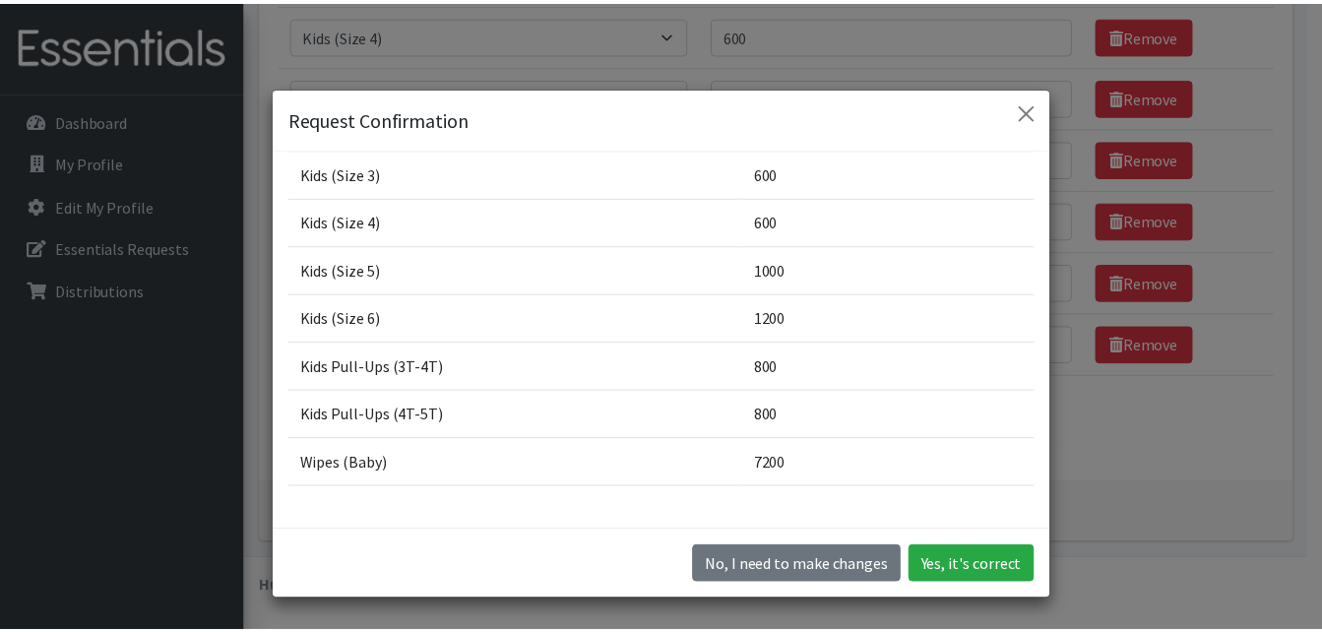
scroll to position [127, 0]
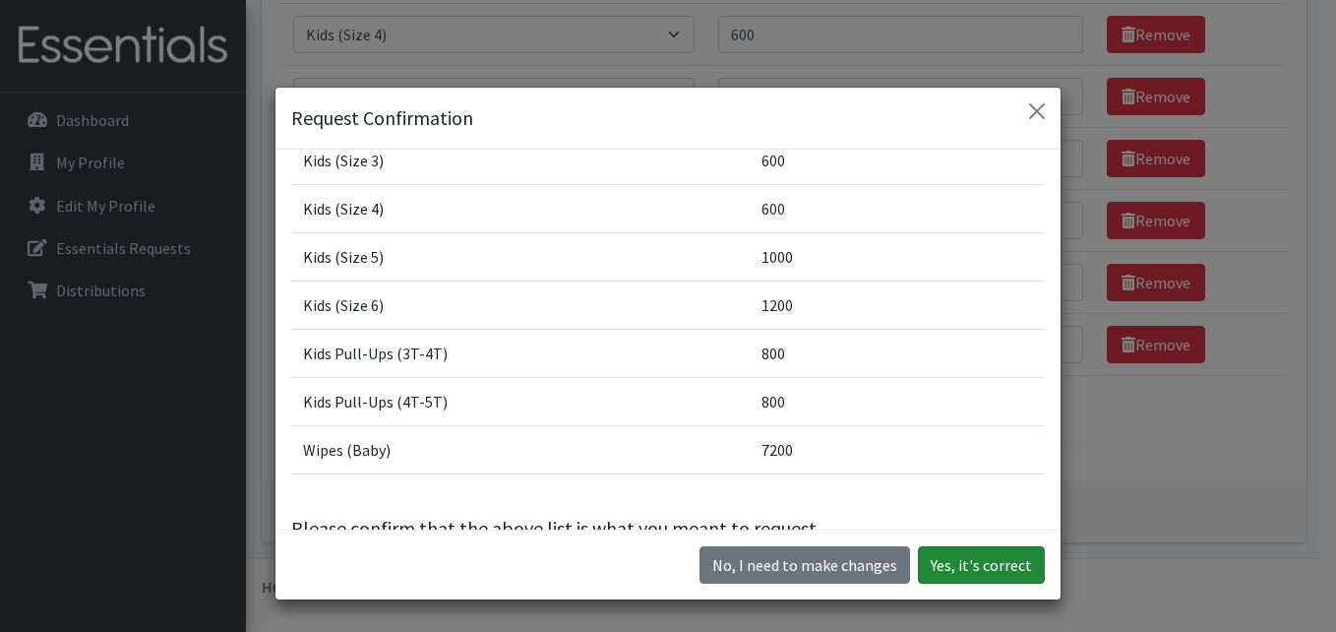
click at [1003, 570] on button "Yes, it's correct" at bounding box center [981, 564] width 127 height 37
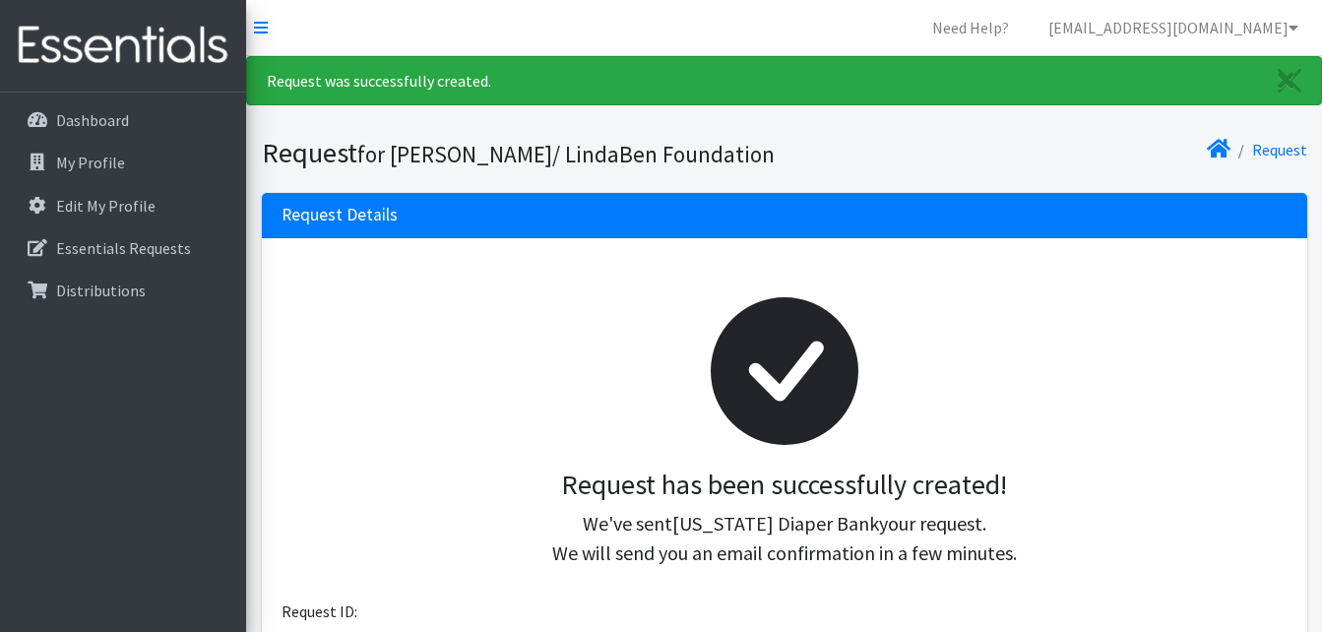
drag, startPoint x: 306, startPoint y: 345, endPoint x: 299, endPoint y: 356, distance: 12.8
